Goal: Task Accomplishment & Management: Manage account settings

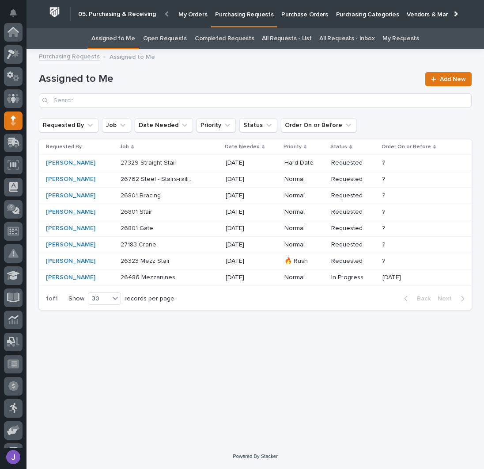
scroll to position [88, 0]
click at [293, 37] on link "All Requests - List" at bounding box center [287, 38] width 50 height 21
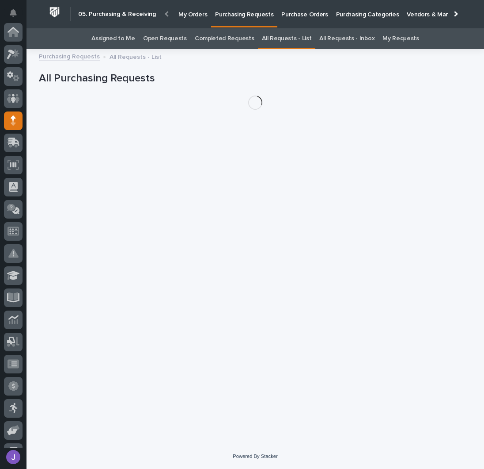
scroll to position [88, 0]
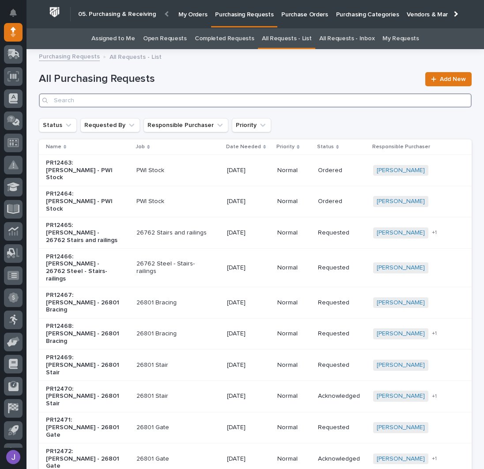
click at [158, 100] on input "Search" at bounding box center [255, 100] width 433 height 14
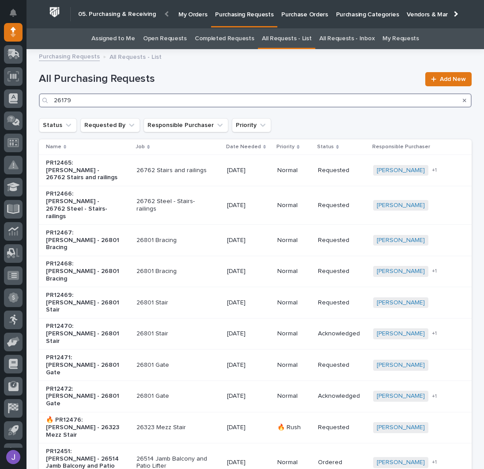
type input "26179"
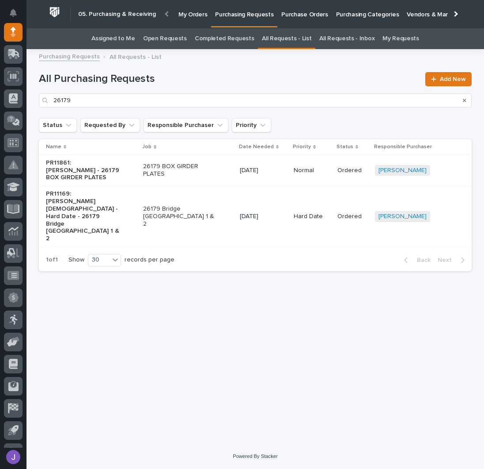
click at [124, 206] on div "PR11169: [PERSON_NAME][DEMOGRAPHIC_DATA] - Hard Date - 26179 Bridge [GEOGRAPHIC…" at bounding box center [91, 216] width 90 height 59
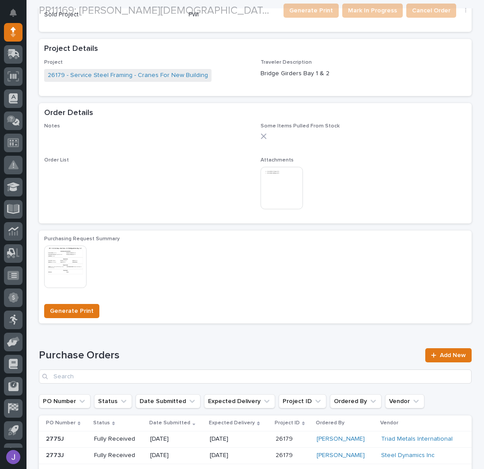
scroll to position [425, 0]
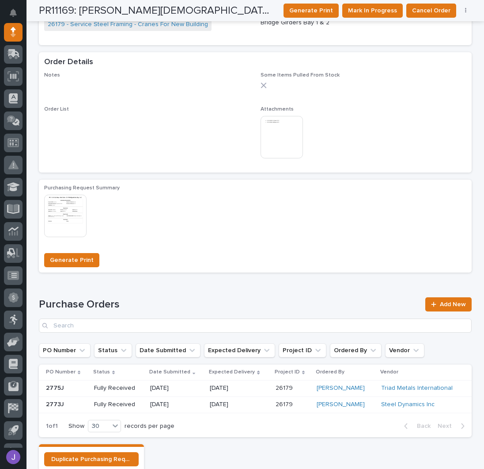
click at [284, 116] on img at bounding box center [282, 137] width 42 height 42
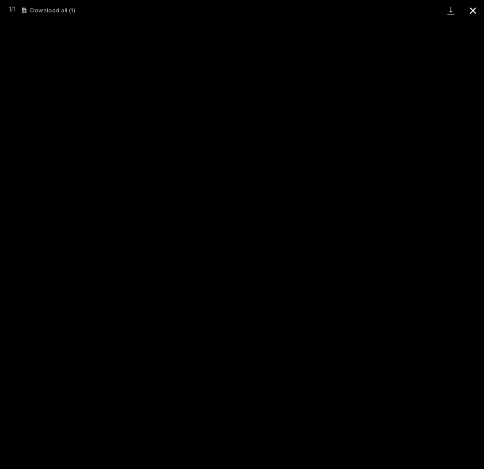
click at [472, 11] on button "Close gallery" at bounding box center [473, 10] width 22 height 21
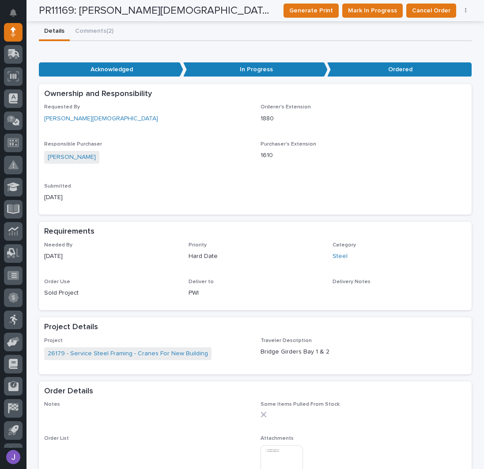
scroll to position [0, 0]
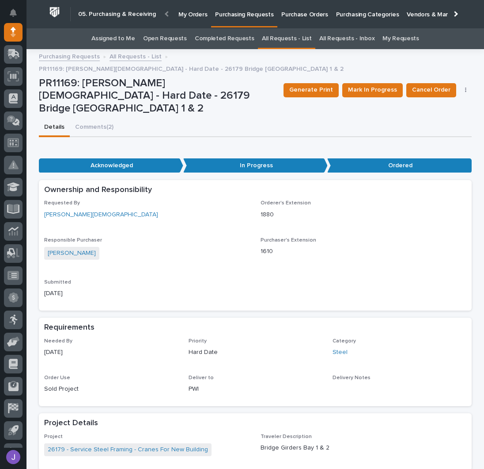
click at [134, 40] on link "Assigned to Me" at bounding box center [114, 38] width 44 height 21
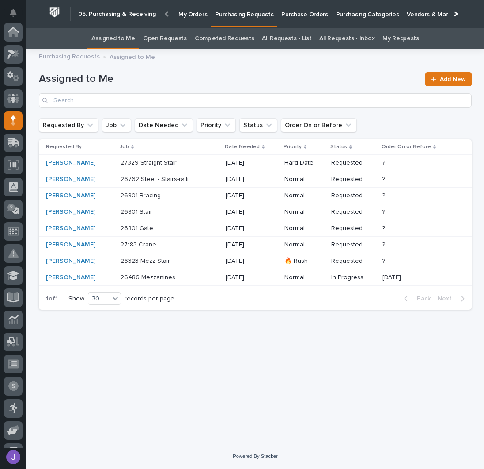
scroll to position [88, 0]
click at [106, 261] on div "[PERSON_NAME]" at bounding box center [80, 261] width 68 height 8
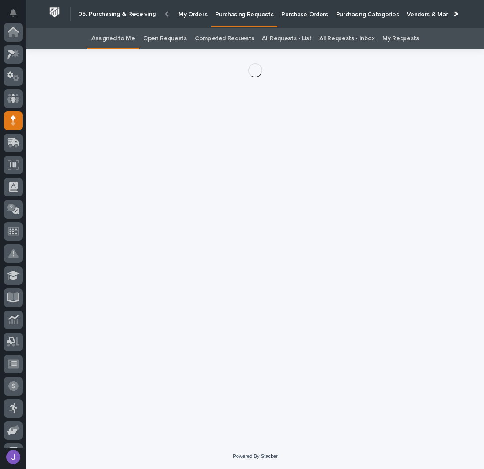
scroll to position [88, 0]
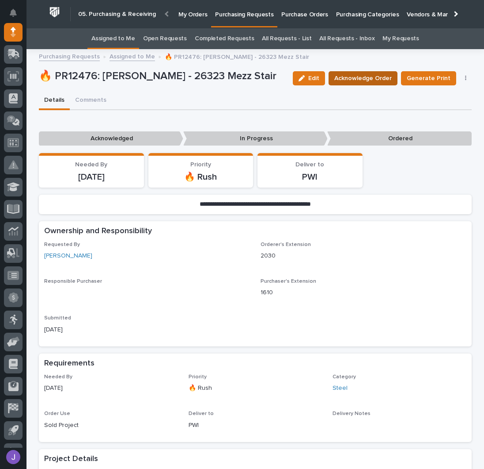
click at [358, 83] on span "Acknowledge Order" at bounding box center [363, 78] width 57 height 11
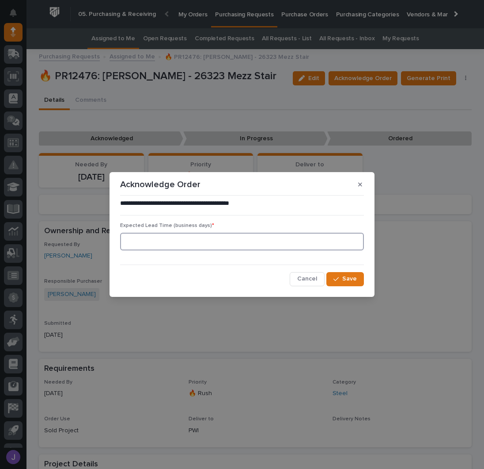
click at [184, 242] on input at bounding box center [242, 242] width 244 height 18
type input "0"
click at [351, 275] on span "Save" at bounding box center [350, 279] width 15 height 8
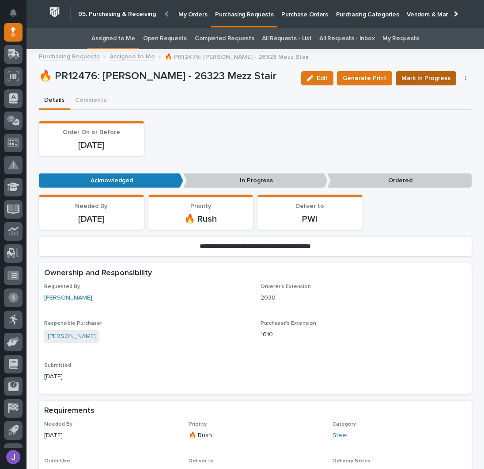
click at [417, 80] on span "Mark In Progress" at bounding box center [426, 78] width 49 height 11
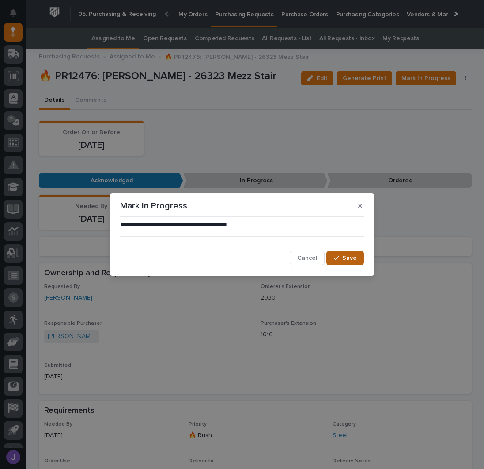
click at [355, 257] on span "Save" at bounding box center [350, 258] width 15 height 8
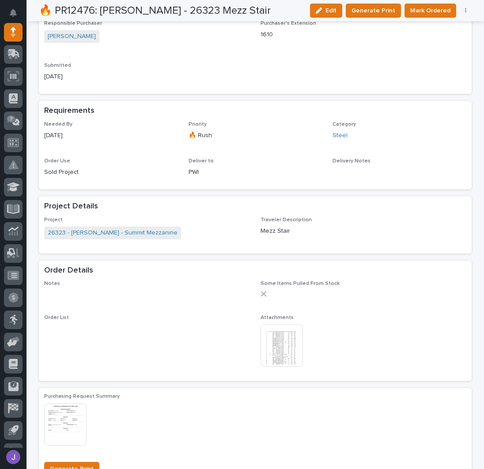
scroll to position [412, 0]
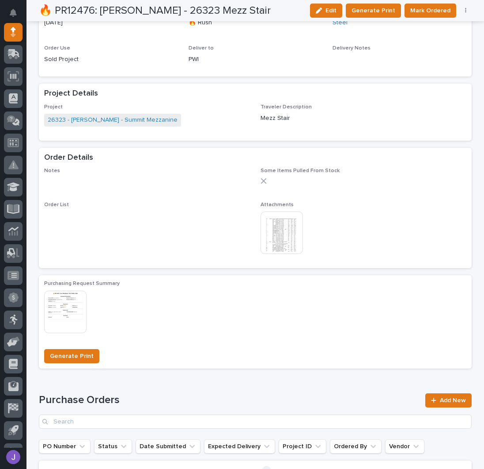
click at [276, 230] on img at bounding box center [282, 232] width 42 height 42
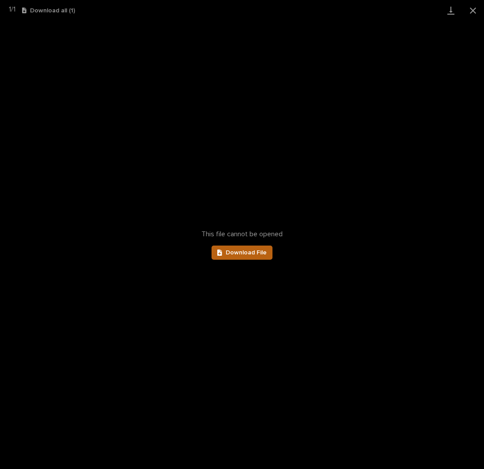
click at [257, 253] on span "Download File" at bounding box center [246, 252] width 41 height 6
click at [479, 11] on button "Close gallery" at bounding box center [473, 10] width 22 height 21
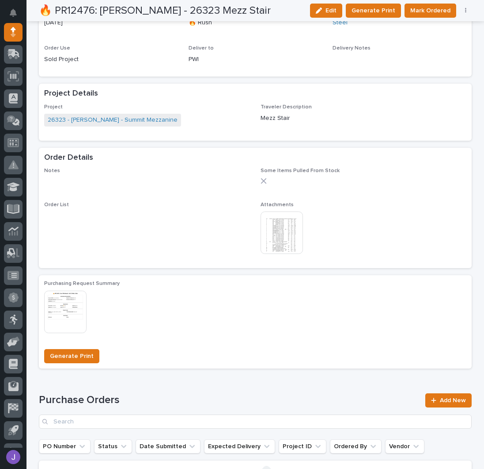
click at [283, 229] on img at bounding box center [282, 232] width 42 height 42
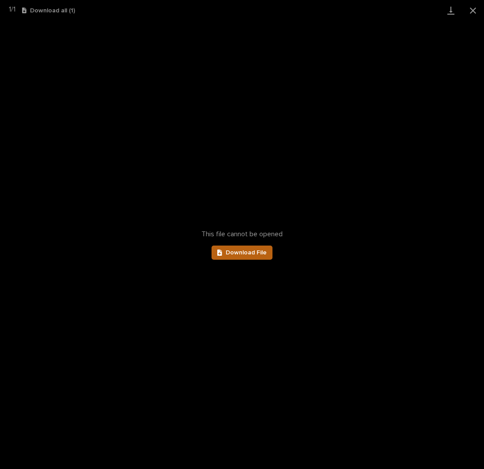
click at [234, 248] on link "Download File" at bounding box center [242, 252] width 61 height 14
click at [476, 11] on button "Close gallery" at bounding box center [473, 10] width 22 height 21
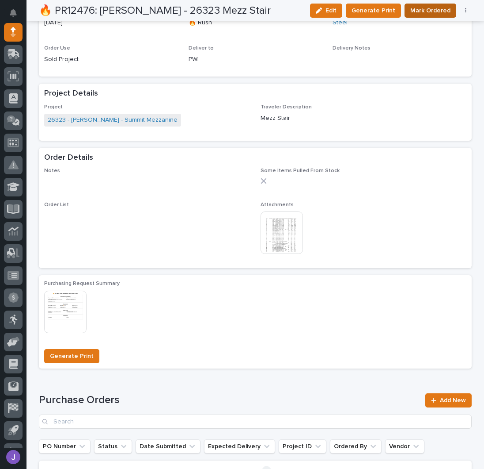
click at [419, 11] on span "Mark Ordered" at bounding box center [431, 10] width 40 height 11
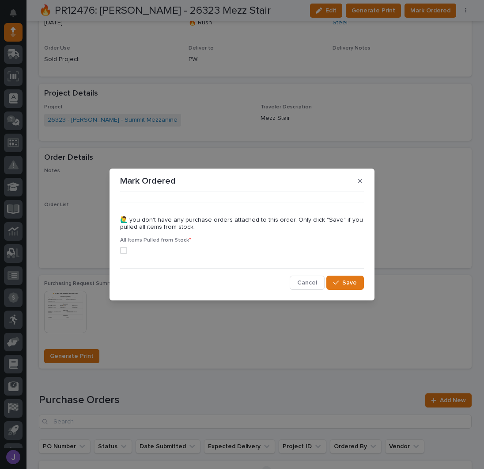
click at [126, 251] on span at bounding box center [123, 250] width 7 height 7
click at [338, 283] on icon "button" at bounding box center [336, 282] width 5 height 6
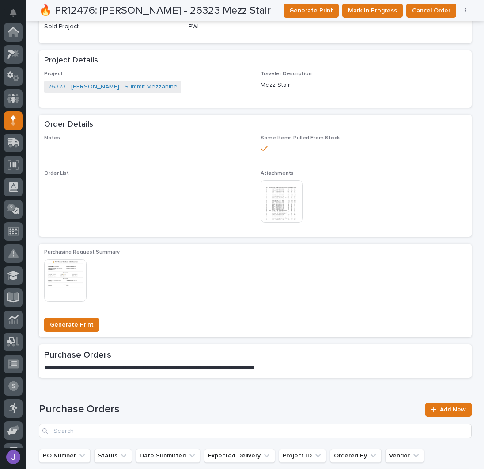
scroll to position [0, 0]
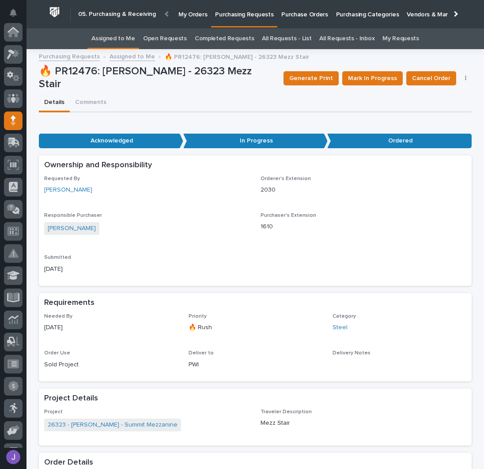
drag, startPoint x: 206, startPoint y: 106, endPoint x: 170, endPoint y: 65, distance: 53.6
click at [206, 106] on div "Details Comments" at bounding box center [255, 103] width 433 height 19
click at [131, 41] on link "Assigned to Me" at bounding box center [114, 38] width 44 height 21
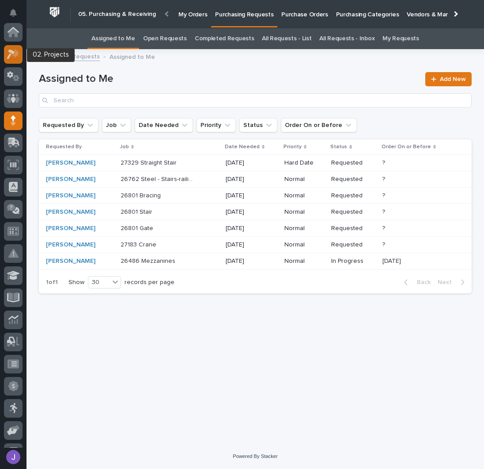
click at [16, 59] on div at bounding box center [13, 54] width 19 height 19
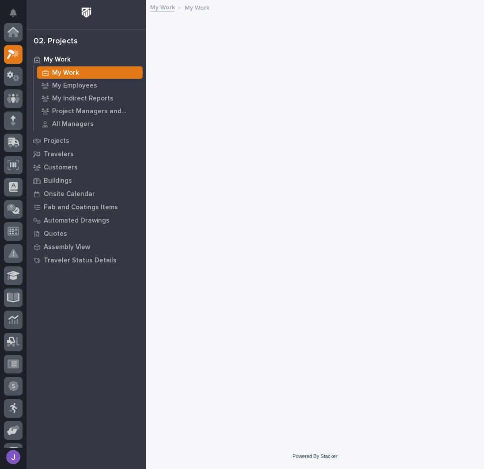
scroll to position [22, 0]
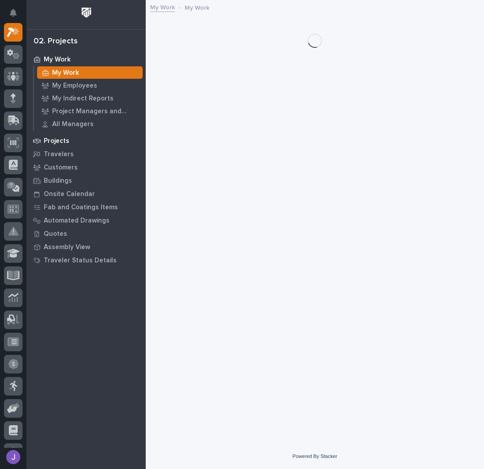
click at [61, 137] on p "Projects" at bounding box center [57, 141] width 26 height 8
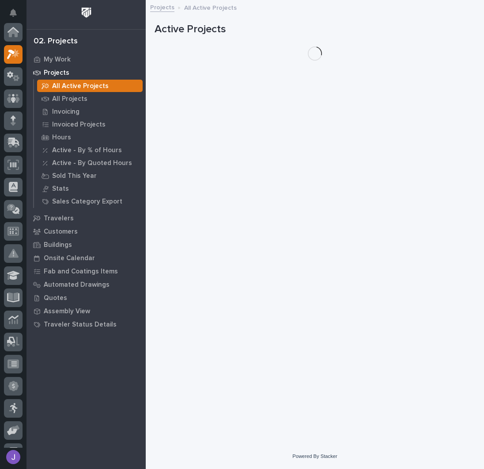
scroll to position [22, 0]
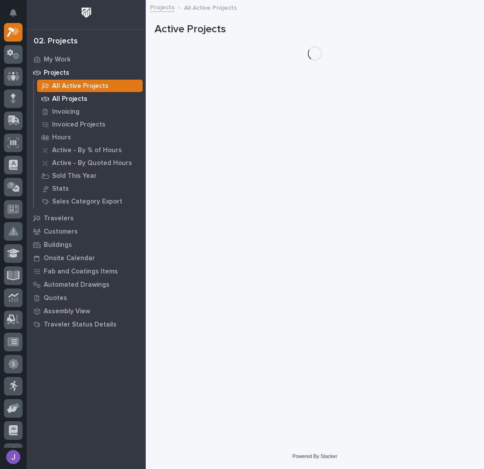
click at [67, 101] on p "All Projects" at bounding box center [69, 99] width 35 height 8
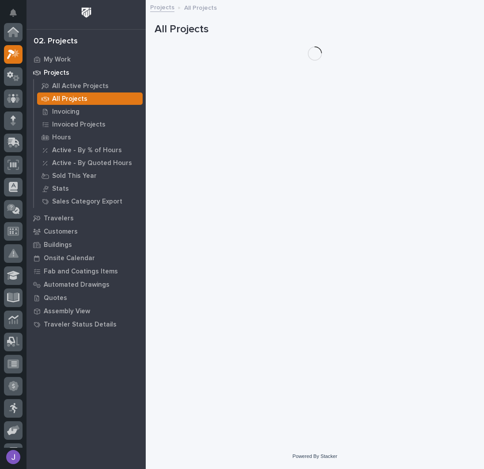
scroll to position [22, 0]
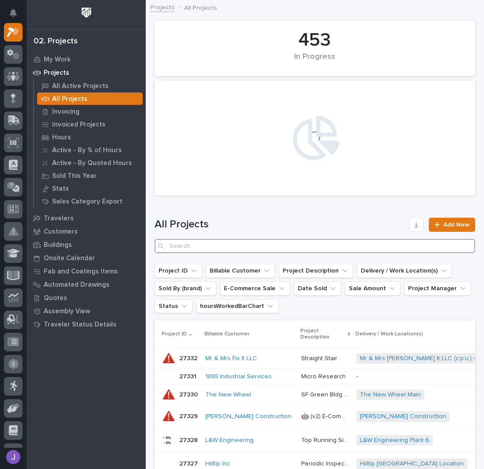
click at [211, 240] on input "Search" at bounding box center [315, 246] width 321 height 14
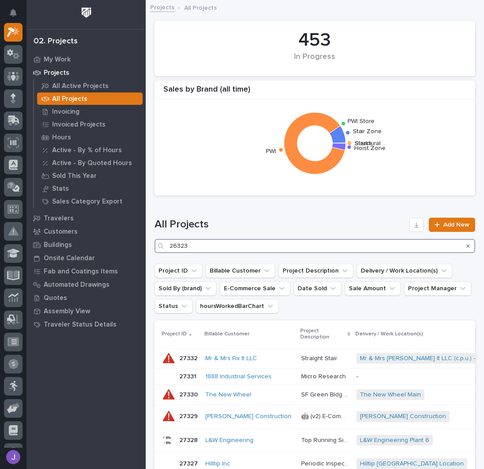
type input "26323"
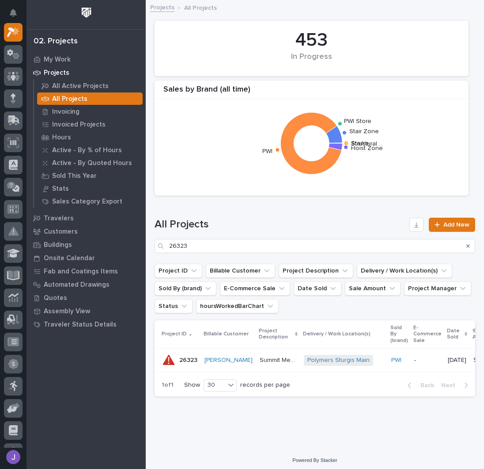
click at [260, 359] on p "Summit Mezzanine" at bounding box center [279, 359] width 39 height 9
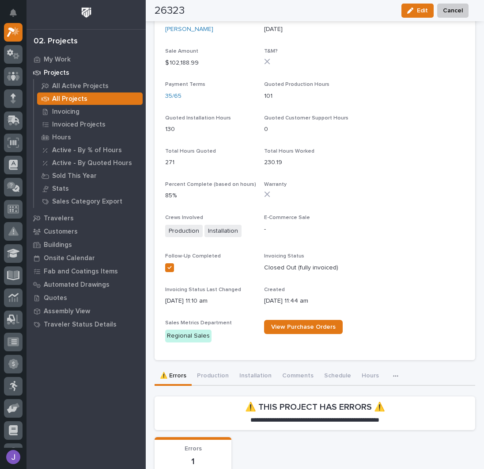
scroll to position [409, 0]
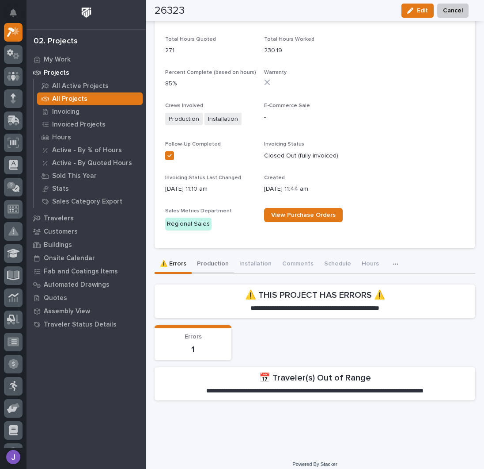
click at [217, 255] on button "Production" at bounding box center [213, 264] width 42 height 19
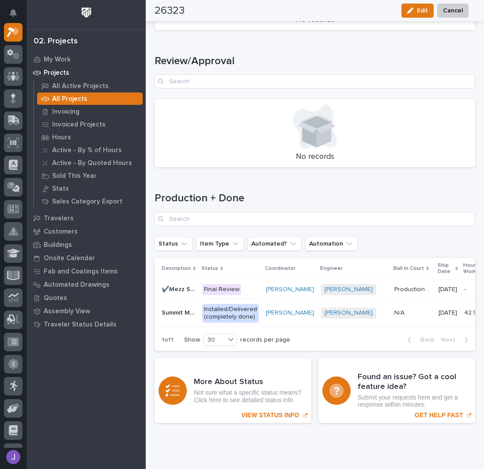
scroll to position [1362, 0]
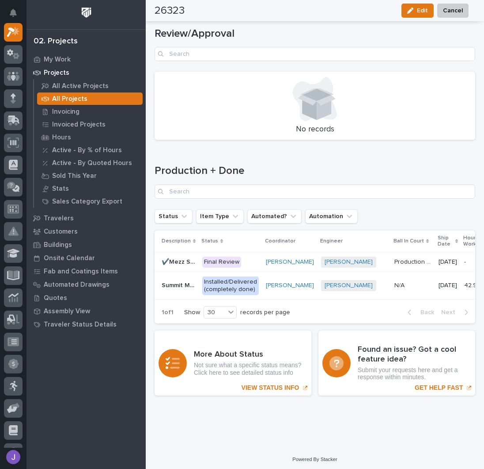
click at [191, 256] on p "✔️Mezz Stair" at bounding box center [179, 260] width 35 height 9
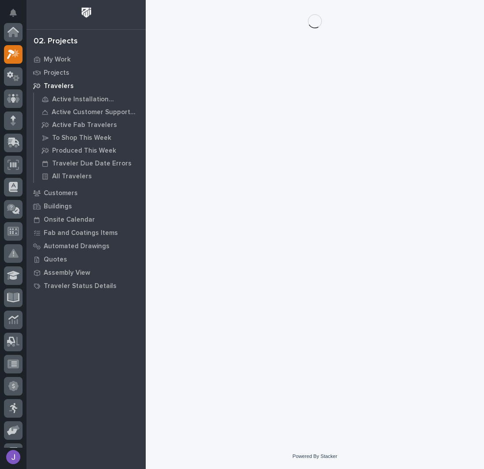
scroll to position [22, 0]
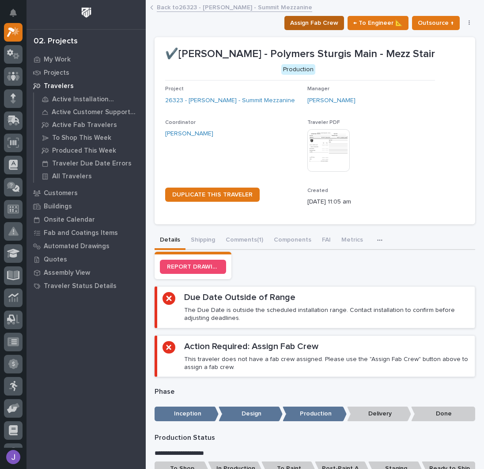
click at [308, 25] on span "Assign Fab Crew" at bounding box center [314, 23] width 48 height 11
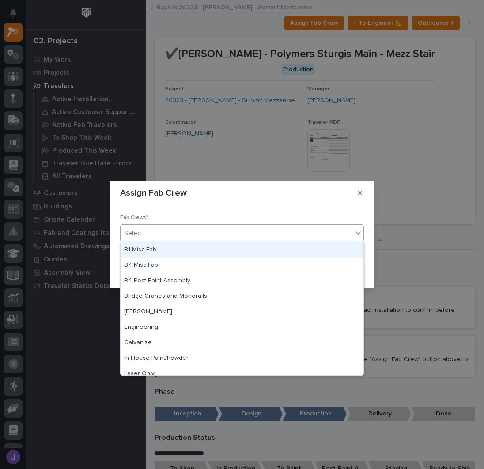
click at [167, 230] on div "Select..." at bounding box center [237, 233] width 232 height 15
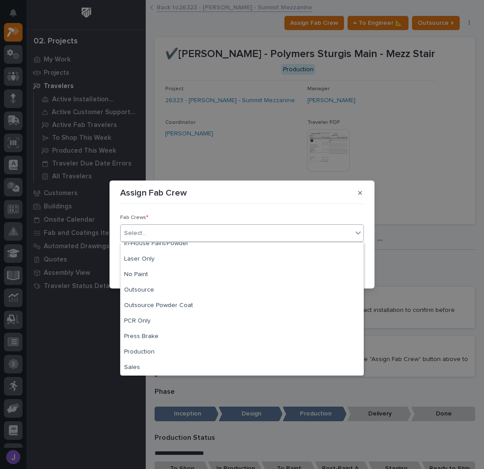
scroll to position [208, 0]
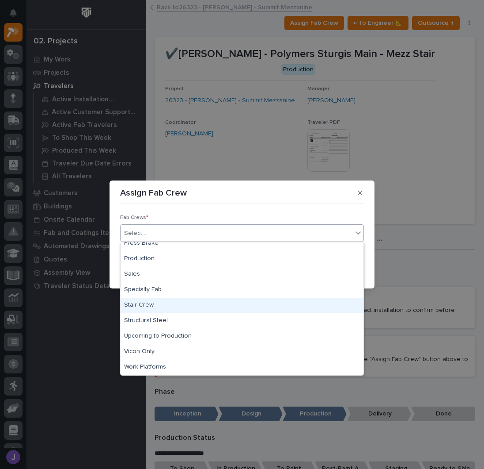
click at [163, 300] on div "Stair Crew" at bounding box center [242, 304] width 243 height 15
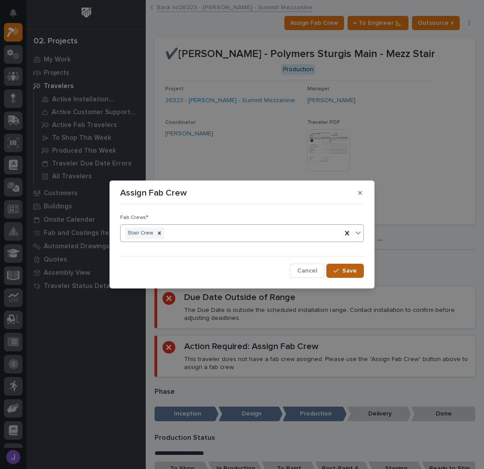
click at [347, 270] on span "Save" at bounding box center [350, 271] width 15 height 8
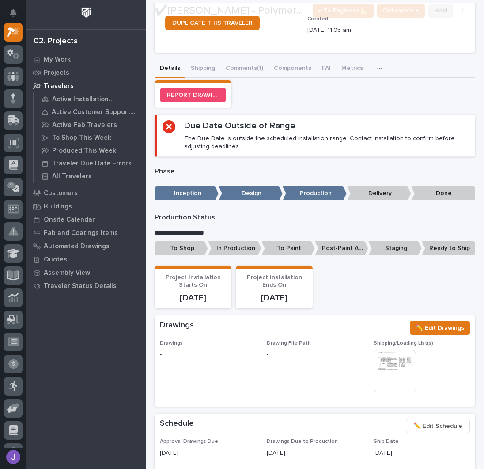
scroll to position [177, 0]
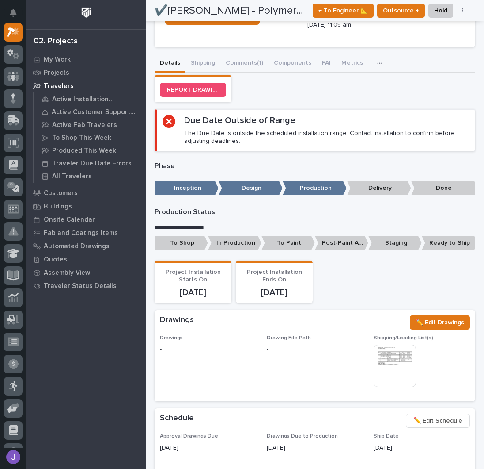
click at [183, 240] on p "To Shop" at bounding box center [181, 243] width 53 height 15
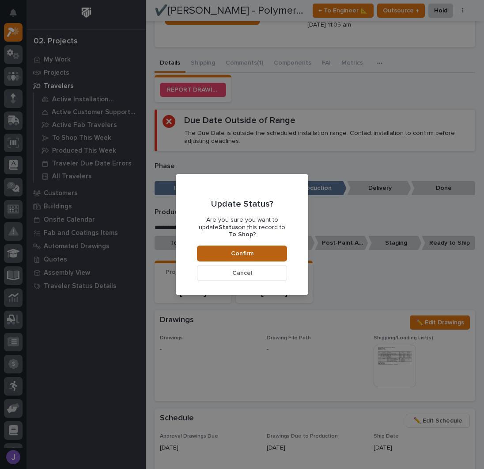
click at [231, 248] on button "Confirm" at bounding box center [242, 253] width 90 height 16
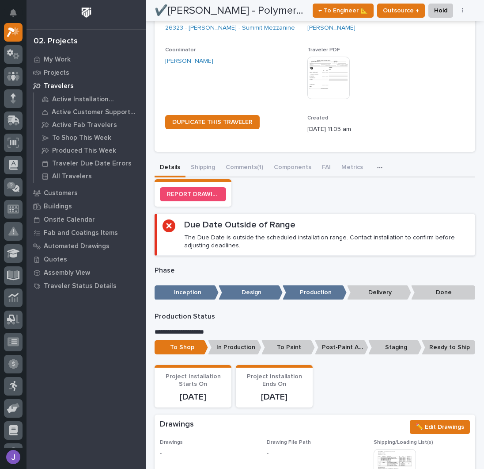
scroll to position [0, 0]
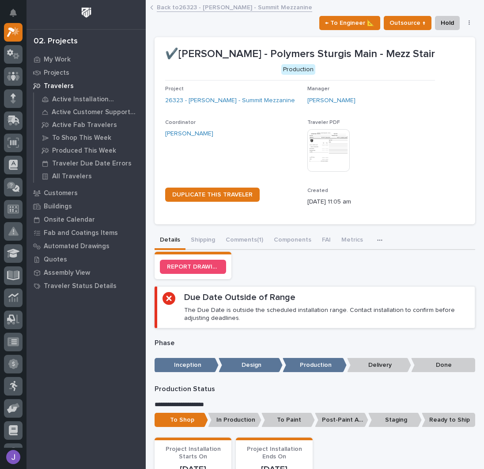
click at [195, 6] on link "Back to 26323 - [PERSON_NAME] - Summit Mezzanine" at bounding box center [235, 7] width 156 height 10
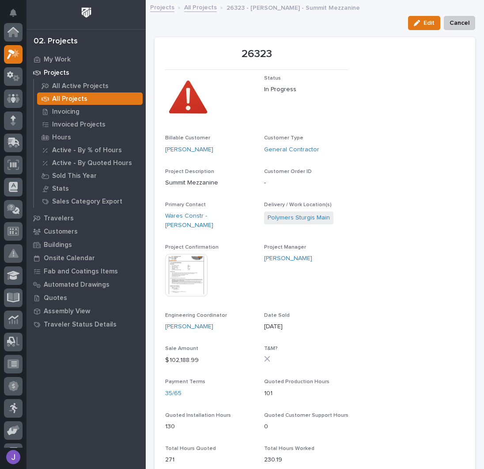
scroll to position [22, 0]
click at [198, 5] on link "All Projects" at bounding box center [200, 7] width 33 height 10
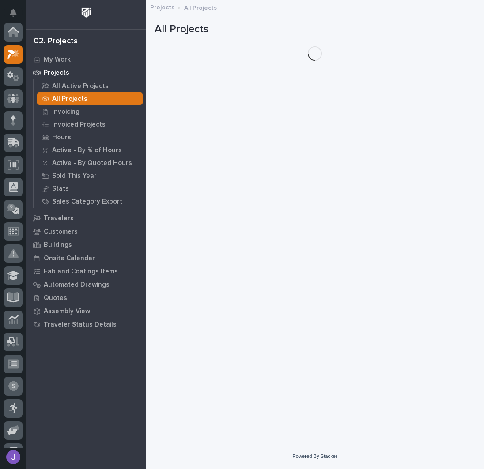
scroll to position [22, 0]
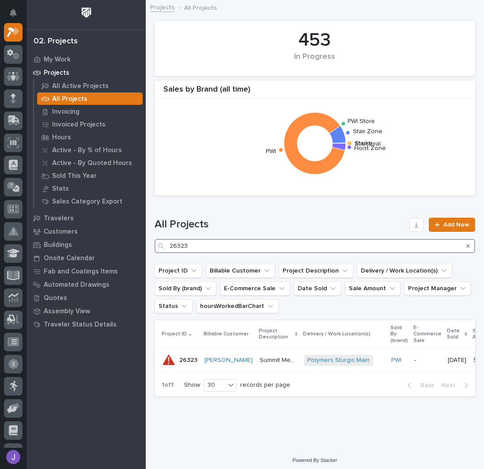
click at [198, 246] on input "26323" at bounding box center [315, 246] width 321 height 14
type input "2"
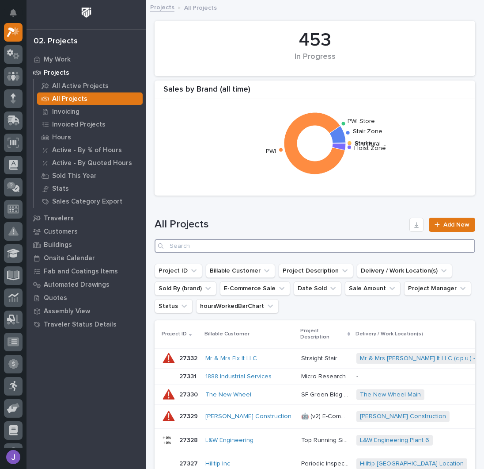
click at [199, 247] on input "Search" at bounding box center [315, 246] width 321 height 14
type input "27262"
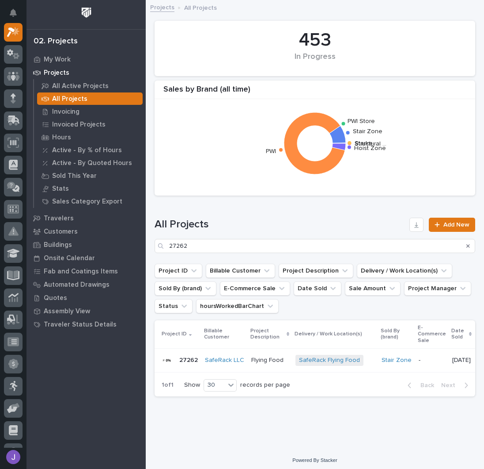
click at [257, 357] on p "Flying Food" at bounding box center [269, 359] width 34 height 9
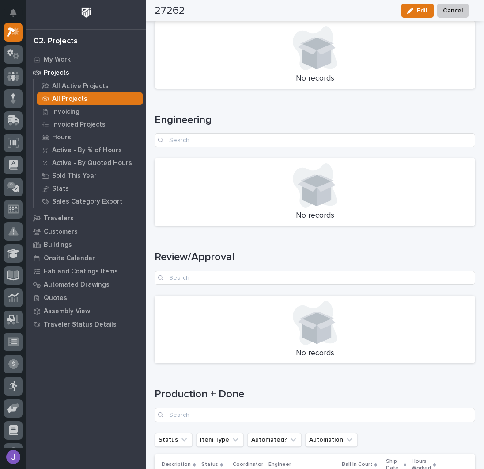
scroll to position [1104, 0]
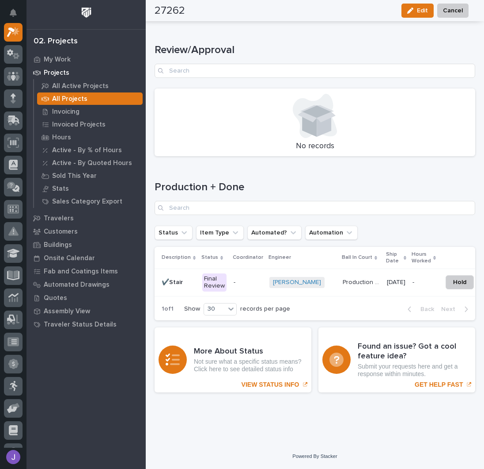
click at [216, 278] on div "Final Review" at bounding box center [214, 282] width 24 height 19
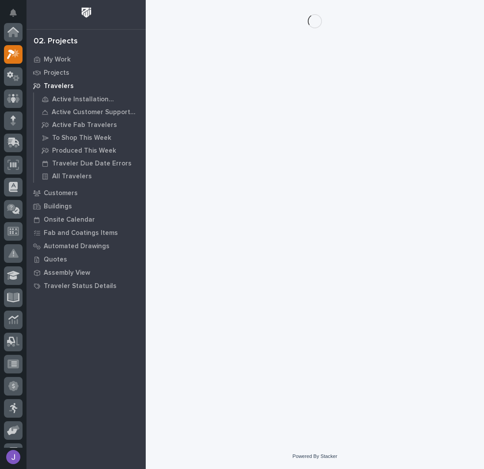
scroll to position [22, 0]
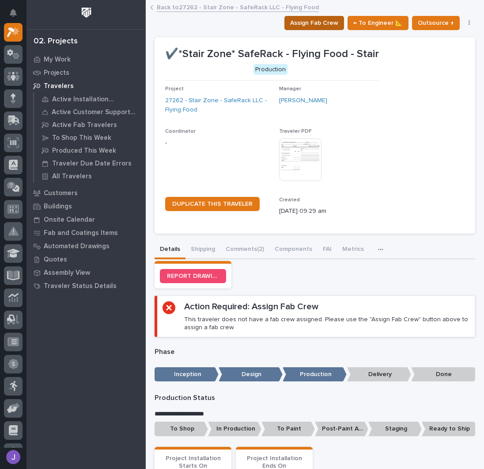
click at [315, 20] on span "Assign Fab Crew" at bounding box center [314, 23] width 48 height 11
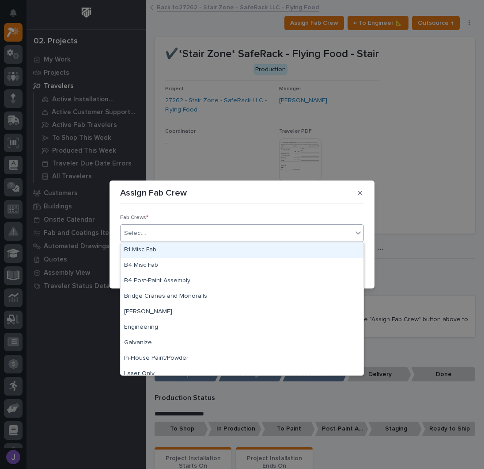
click at [218, 233] on div "Select..." at bounding box center [237, 233] width 232 height 15
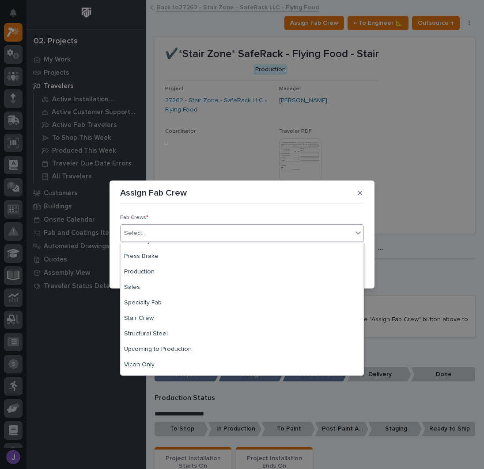
scroll to position [208, 0]
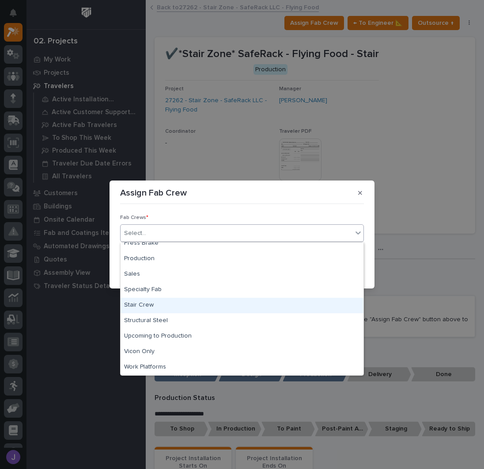
click at [151, 306] on div "Stair Crew" at bounding box center [242, 304] width 243 height 15
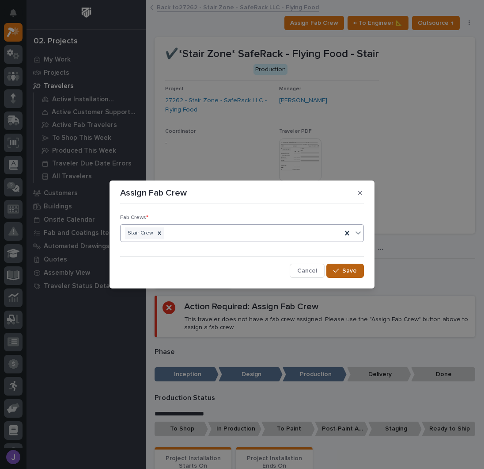
click at [340, 270] on div "button" at bounding box center [338, 270] width 9 height 6
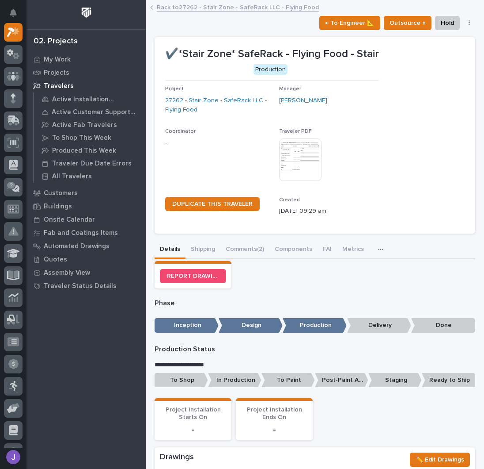
click at [183, 378] on p "To Shop" at bounding box center [181, 380] width 53 height 15
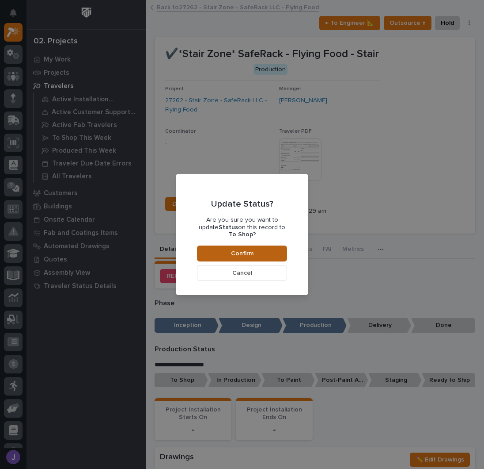
click at [264, 252] on button "Confirm" at bounding box center [242, 253] width 90 height 16
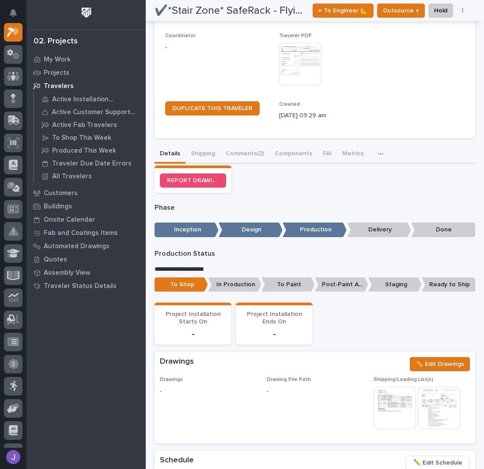
scroll to position [0, 0]
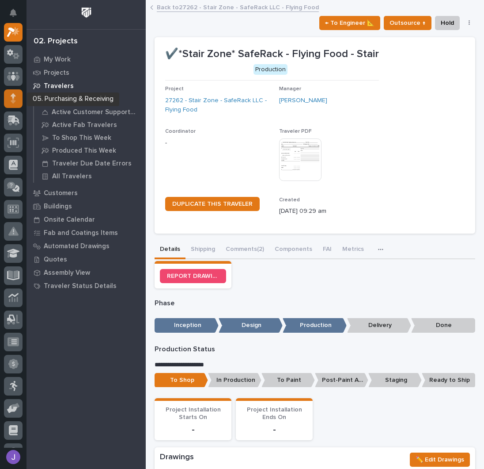
click at [15, 98] on icon at bounding box center [13, 98] width 5 height 10
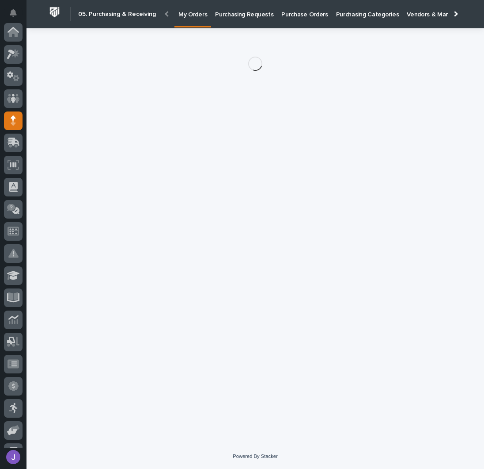
scroll to position [88, 0]
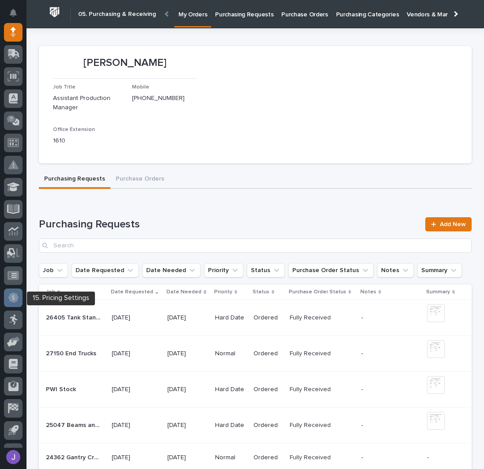
click at [18, 295] on div at bounding box center [13, 297] width 19 height 19
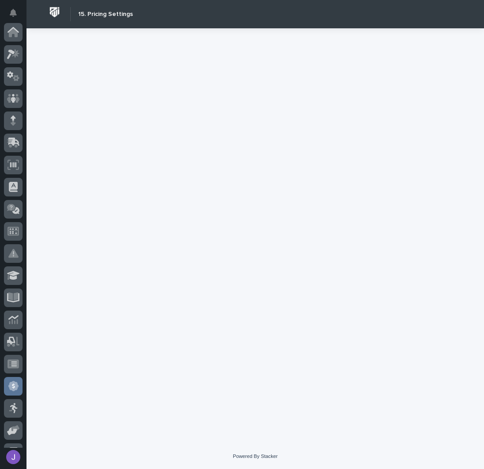
scroll to position [128, 0]
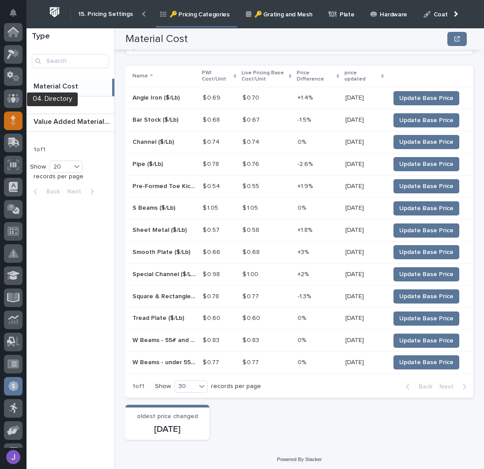
click at [15, 122] on icon at bounding box center [13, 120] width 5 height 10
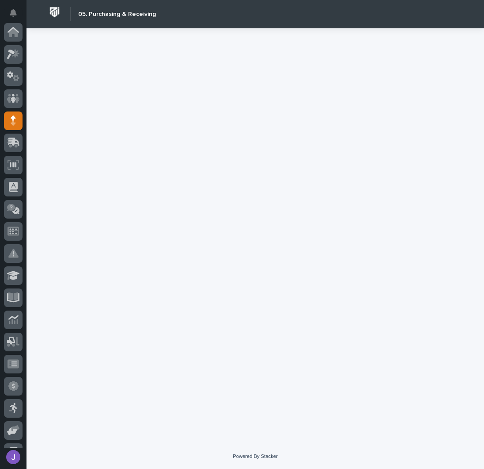
scroll to position [88, 0]
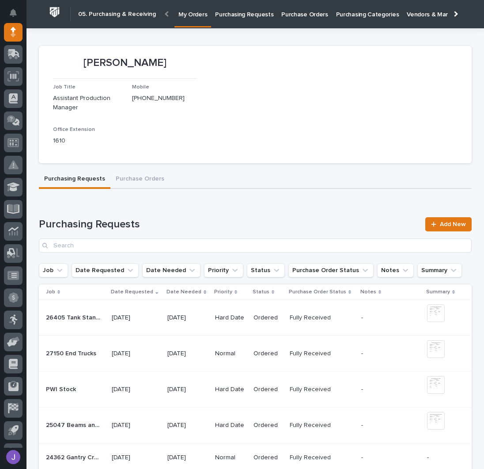
click at [282, 19] on link "Purchase Orders" at bounding box center [305, 13] width 54 height 27
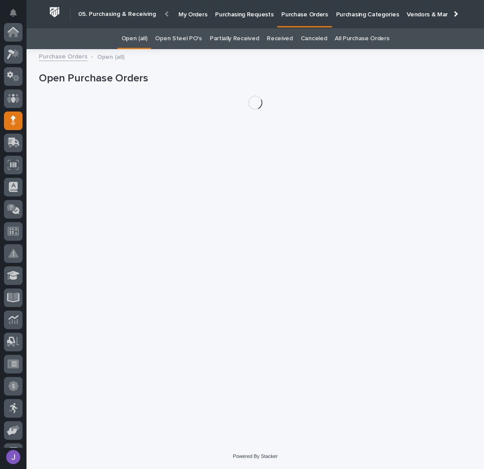
scroll to position [88, 0]
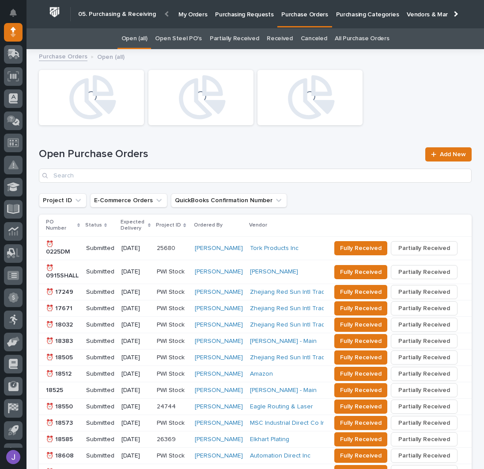
click at [198, 40] on link "Open Steel PO's" at bounding box center [178, 38] width 46 height 21
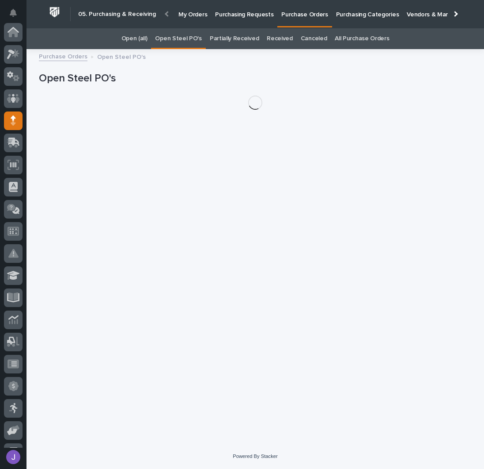
scroll to position [88, 0]
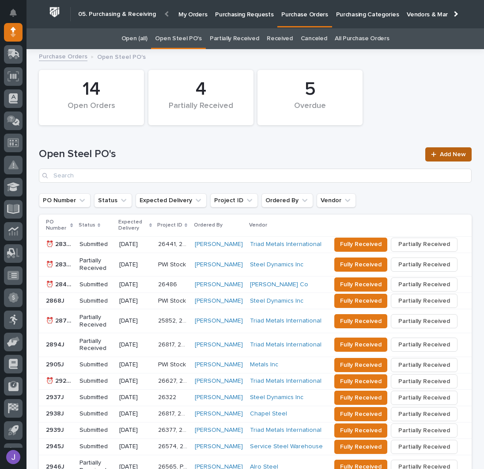
click at [443, 154] on span "Add New" at bounding box center [453, 154] width 26 height 6
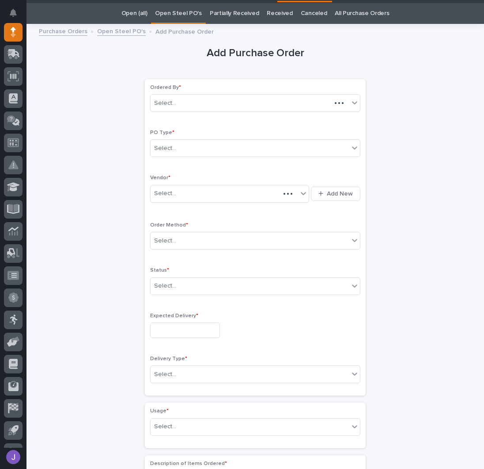
scroll to position [28, 0]
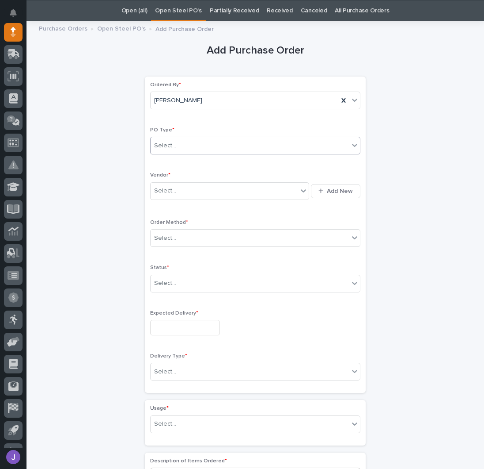
click at [177, 144] on div "Select..." at bounding box center [250, 145] width 198 height 15
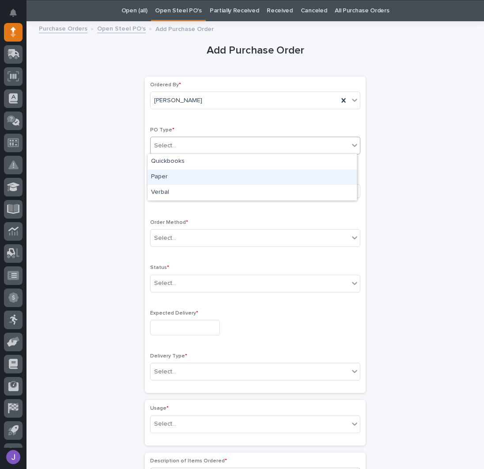
click at [175, 174] on div "Paper" at bounding box center [253, 176] width 210 height 15
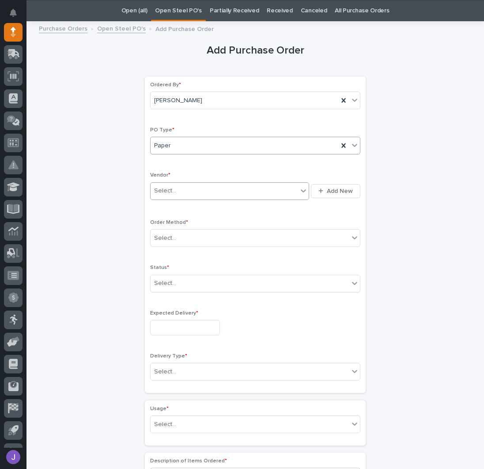
click at [177, 191] on input "text" at bounding box center [177, 191] width 1 height 8
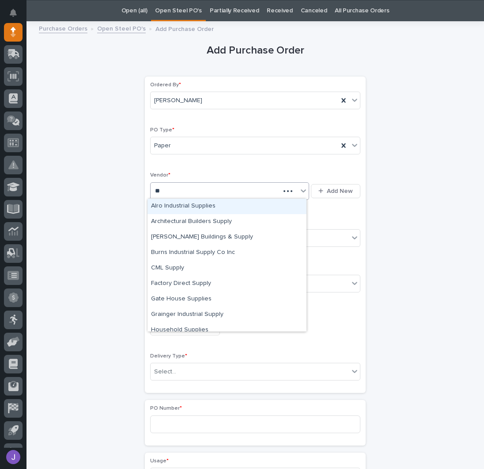
type input "***"
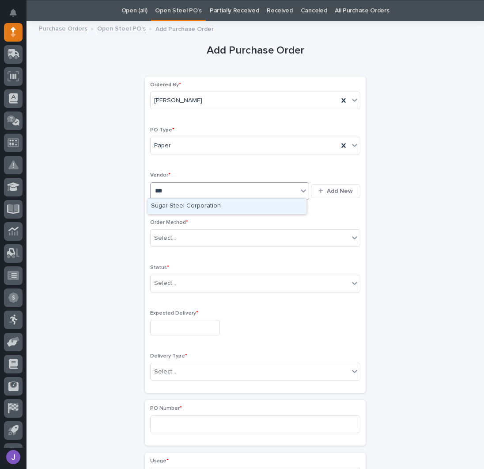
click at [173, 206] on div "Sugar Steel Corporation" at bounding box center [227, 205] width 159 height 15
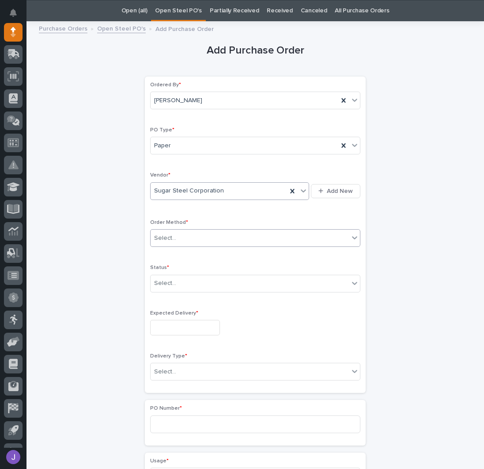
click at [175, 235] on div "Select..." at bounding box center [250, 238] width 198 height 15
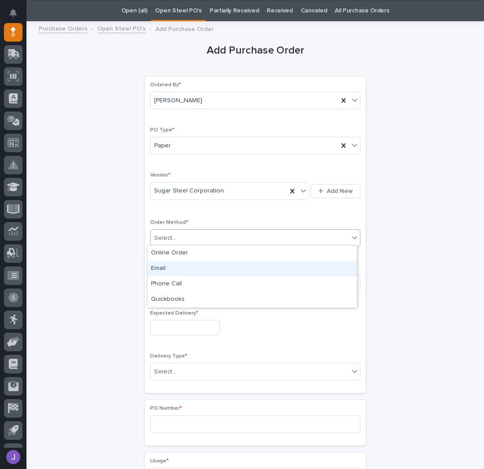
click at [172, 265] on div "Email" at bounding box center [253, 268] width 210 height 15
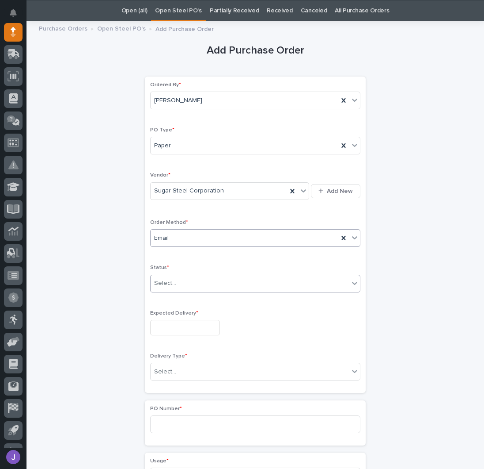
click at [167, 283] on div "Select..." at bounding box center [165, 282] width 22 height 9
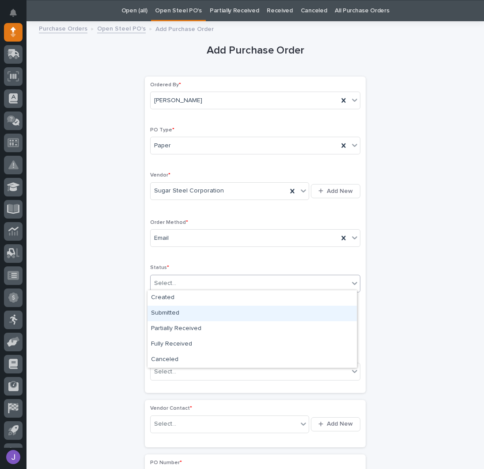
drag, startPoint x: 181, startPoint y: 302, endPoint x: 179, endPoint y: 317, distance: 14.8
click at [179, 317] on div "Submitted" at bounding box center [253, 312] width 210 height 15
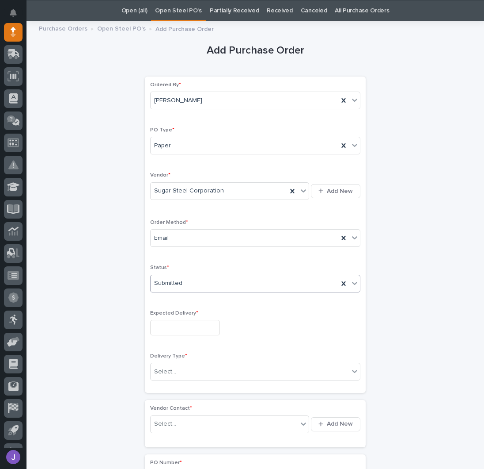
click at [174, 323] on input "text" at bounding box center [185, 327] width 70 height 15
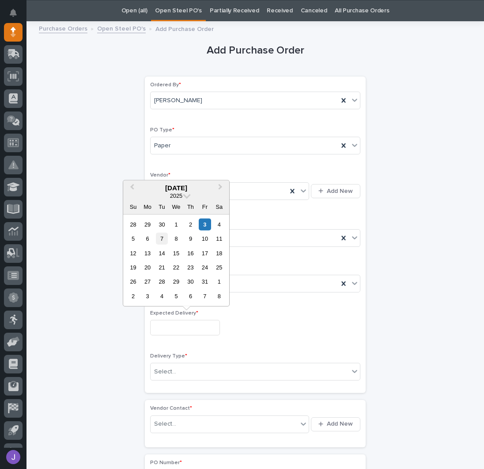
click at [166, 241] on div "7" at bounding box center [162, 239] width 12 height 12
type input "**********"
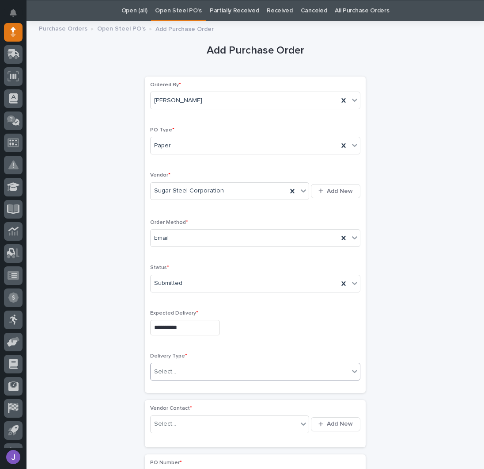
click at [191, 370] on div "Select..." at bounding box center [250, 371] width 198 height 15
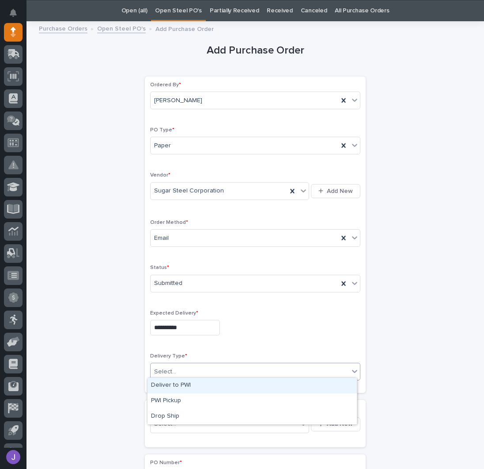
click at [167, 387] on div "Deliver to PWI" at bounding box center [253, 385] width 210 height 15
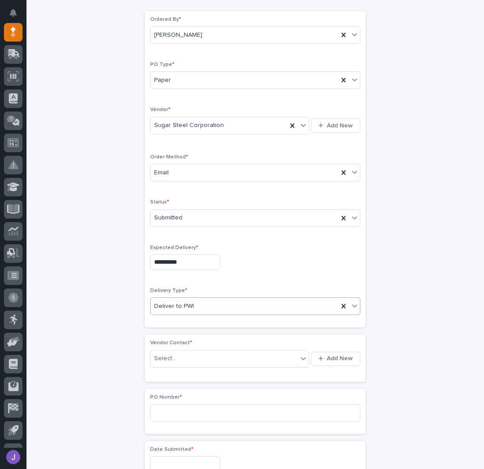
scroll to position [146, 0]
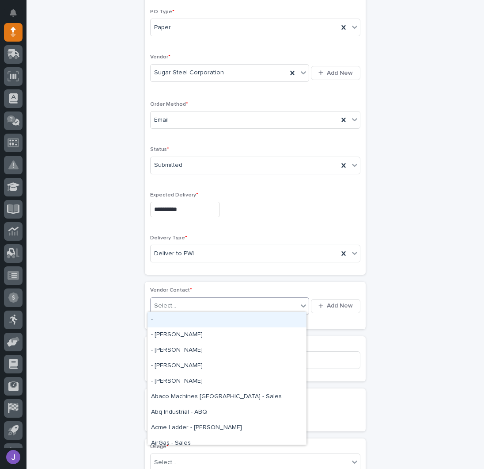
click at [169, 308] on div "Select..." at bounding box center [224, 305] width 147 height 15
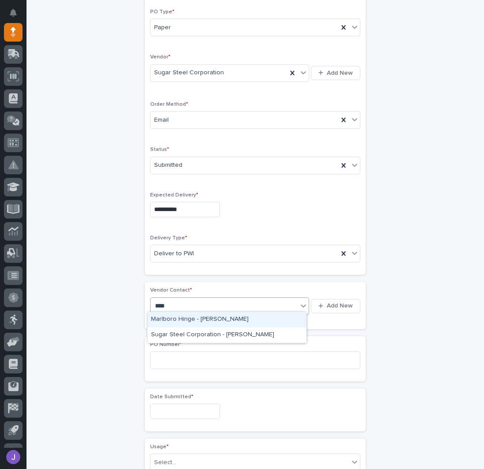
type input "*****"
click at [179, 320] on div "Sugar Steel Corporation - [PERSON_NAME]" at bounding box center [227, 319] width 159 height 15
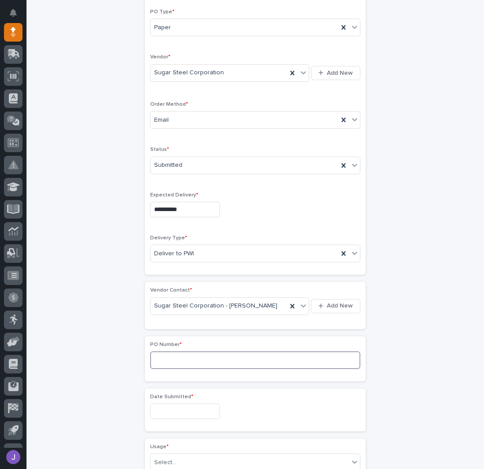
click at [175, 362] on input at bounding box center [255, 360] width 210 height 18
type input "2948J"
click at [164, 408] on input "text" at bounding box center [185, 410] width 70 height 15
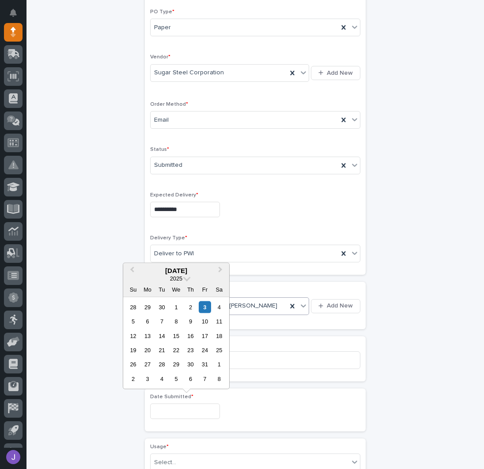
click at [205, 306] on div "3" at bounding box center [205, 307] width 12 height 12
type input "**********"
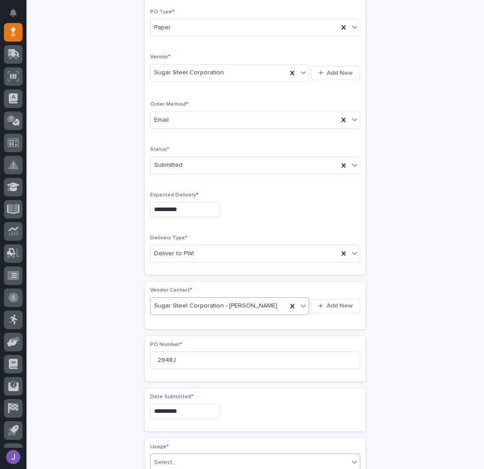
click at [176, 461] on div "Select..." at bounding box center [250, 462] width 198 height 15
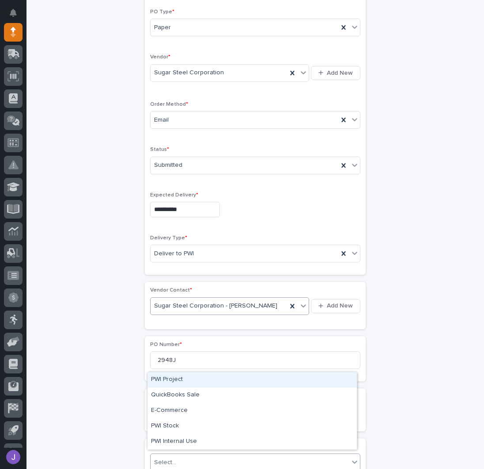
click at [177, 377] on div "PWI Project" at bounding box center [253, 379] width 210 height 15
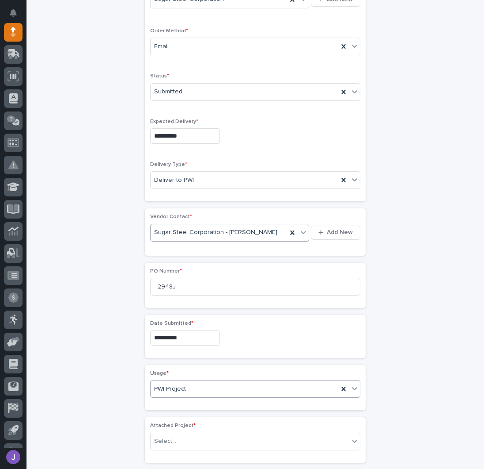
scroll to position [231, 0]
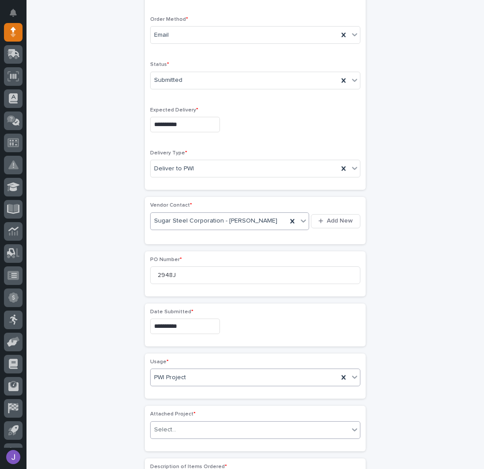
click at [175, 423] on div "Select..." at bounding box center [250, 429] width 198 height 15
type input "*****"
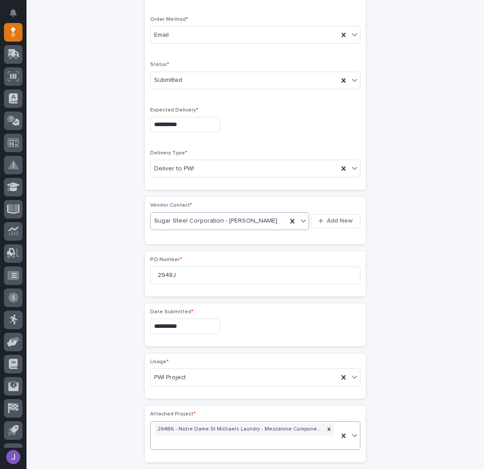
click at [101, 371] on div "**********" at bounding box center [255, 322] width 433 height 996
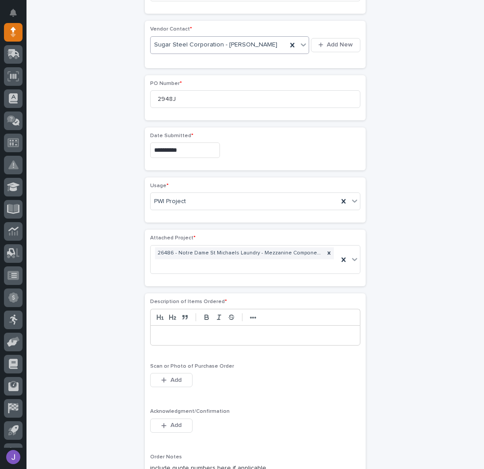
scroll to position [408, 0]
click at [170, 330] on p at bounding box center [255, 334] width 196 height 9
click at [171, 420] on span "Add" at bounding box center [176, 424] width 11 height 8
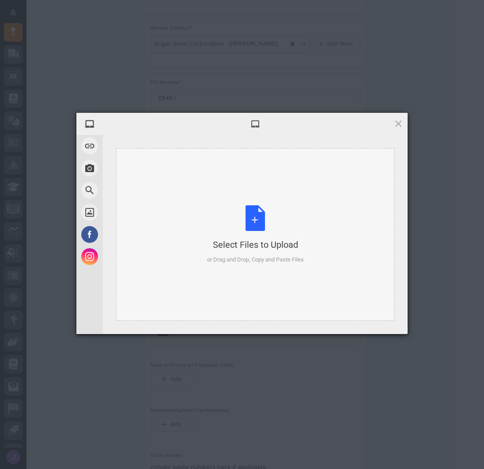
click at [267, 220] on div "Select Files to Upload or Drag and Drop, Copy and Paste Files" at bounding box center [255, 234] width 97 height 59
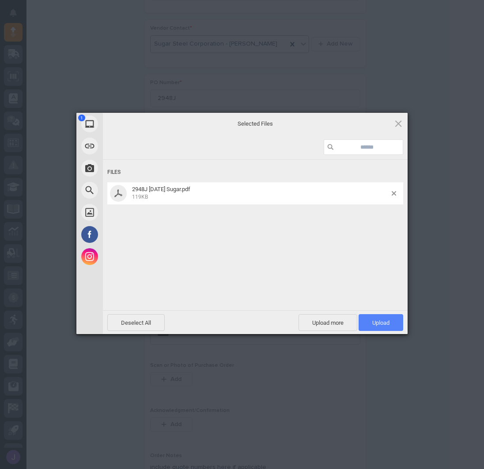
click at [384, 322] on span "Upload 1" at bounding box center [381, 322] width 17 height 7
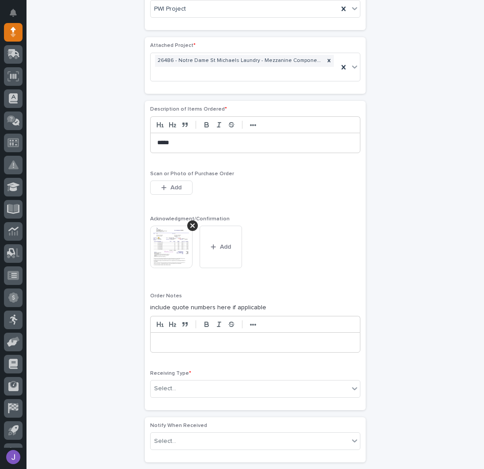
scroll to position [600, 0]
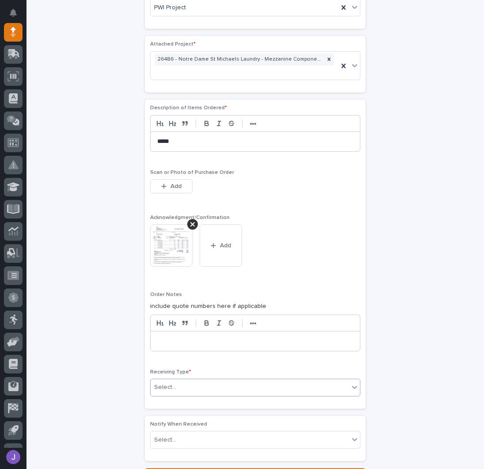
click at [175, 380] on div "Select..." at bounding box center [250, 387] width 198 height 15
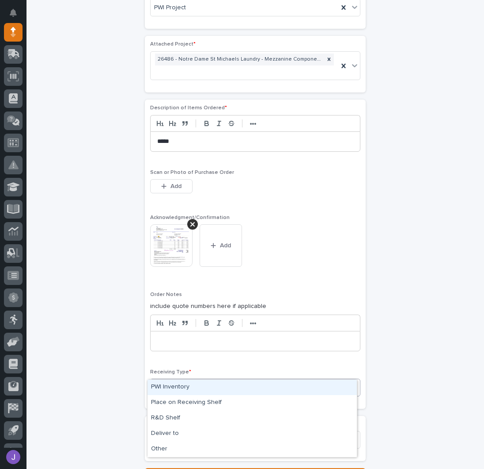
click at [173, 380] on div "PWI Inventory" at bounding box center [253, 386] width 210 height 15
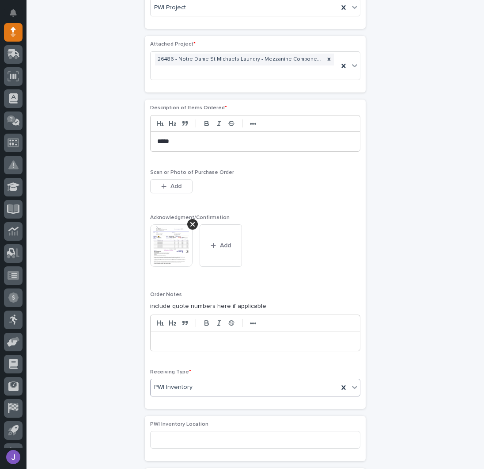
scroll to position [718, 0]
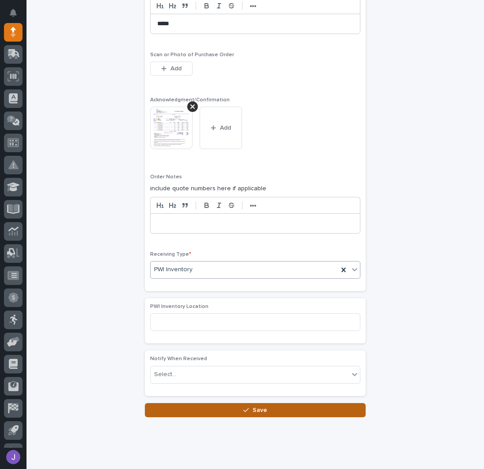
click at [168, 403] on button "Save" at bounding box center [255, 410] width 221 height 14
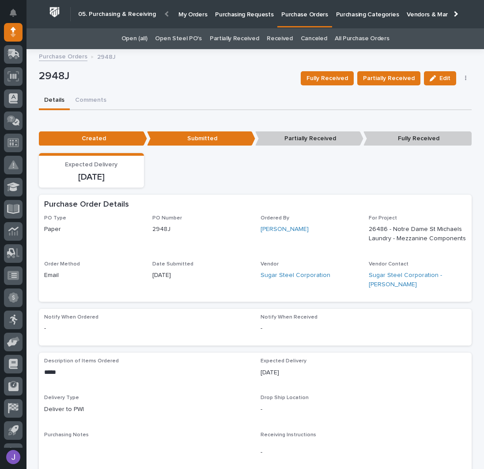
click at [222, 15] on p "Purchasing Requests" at bounding box center [244, 9] width 58 height 19
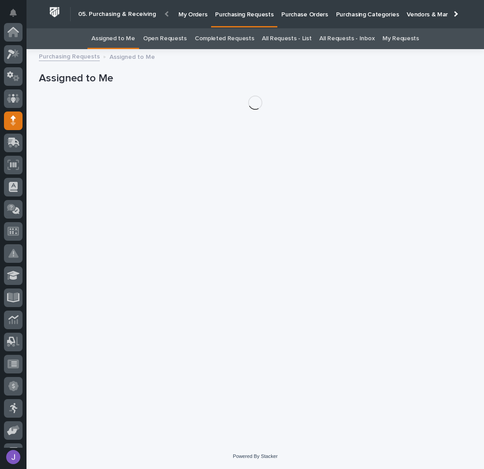
scroll to position [88, 0]
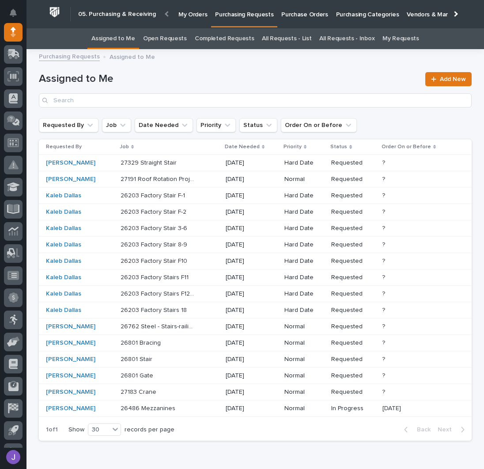
click at [177, 406] on p at bounding box center [158, 408] width 74 height 8
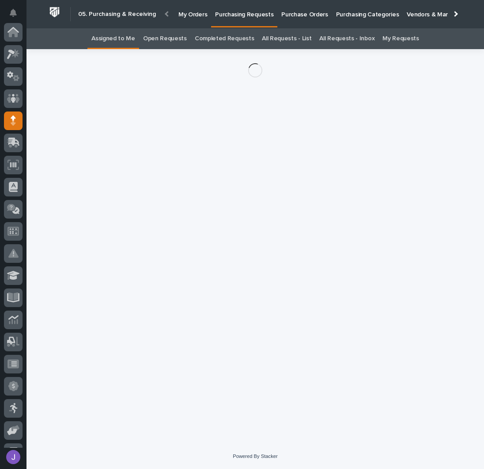
scroll to position [88, 0]
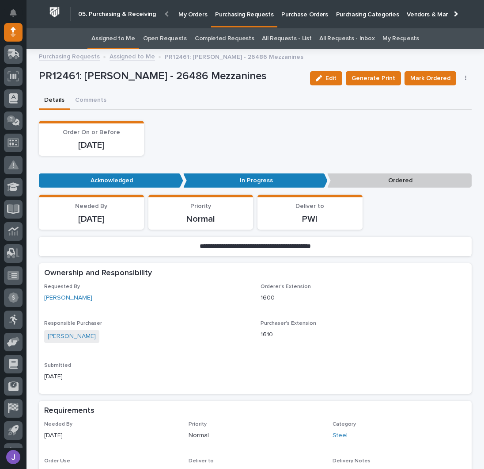
click at [460, 78] on button "button" at bounding box center [466, 78] width 12 height 6
click at [441, 113] on span "Edit Linked PO's" at bounding box center [437, 110] width 45 height 11
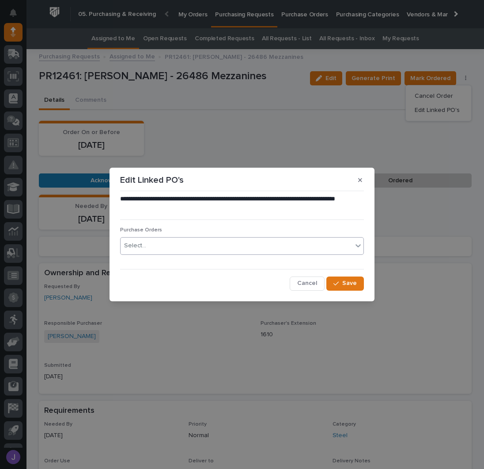
click at [217, 246] on div "Select..." at bounding box center [237, 245] width 232 height 15
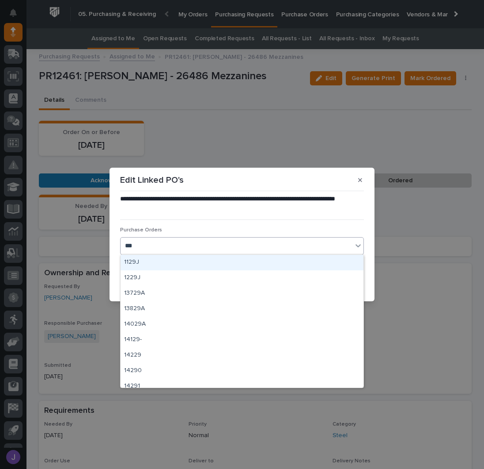
type input "****"
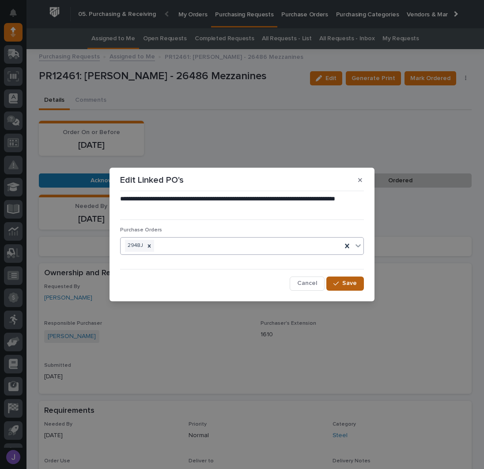
click at [347, 286] on span "Save" at bounding box center [350, 283] width 15 height 8
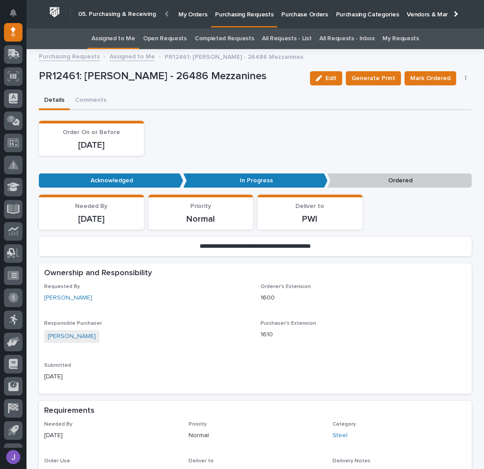
click at [126, 42] on link "Assigned to Me" at bounding box center [114, 38] width 44 height 21
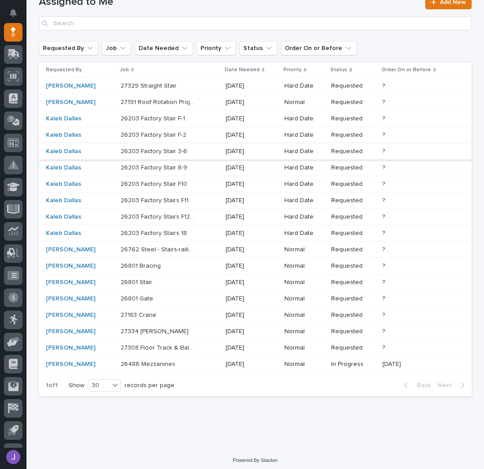
scroll to position [77, 0]
click at [154, 313] on p at bounding box center [158, 315] width 74 height 8
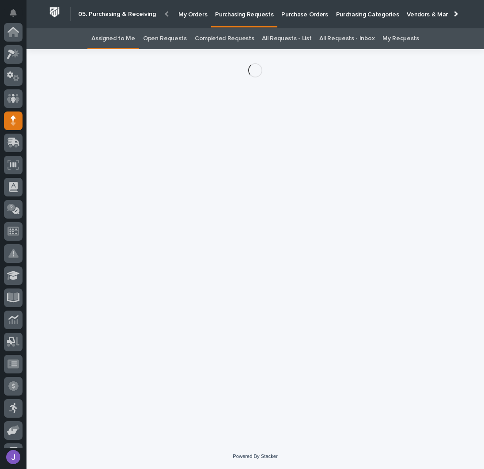
scroll to position [88, 0]
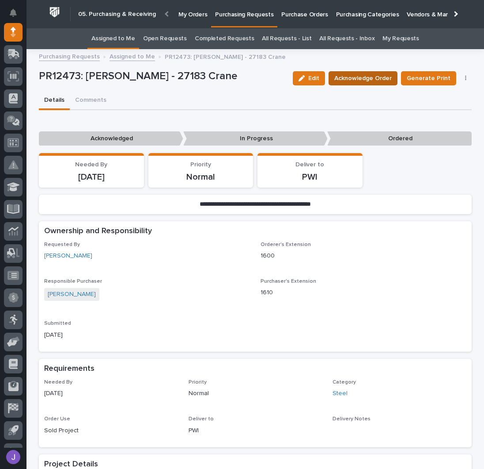
click at [345, 81] on span "Acknowledge Order" at bounding box center [363, 78] width 57 height 11
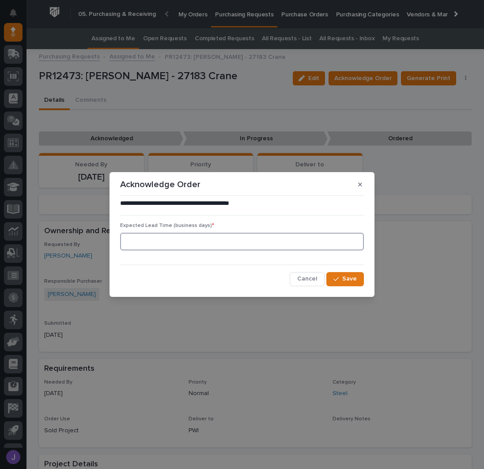
click at [238, 240] on input at bounding box center [242, 242] width 244 height 18
type input "0"
click at [360, 277] on button "Save" at bounding box center [346, 279] width 38 height 14
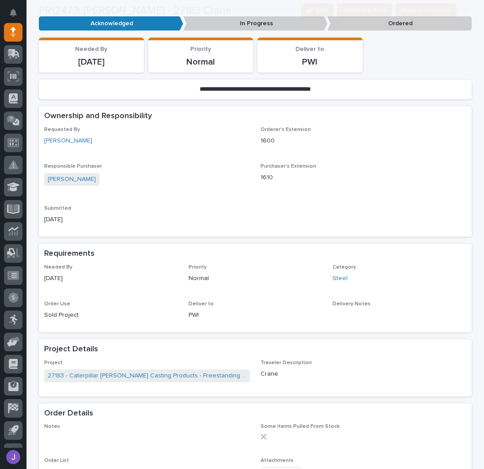
scroll to position [236, 0]
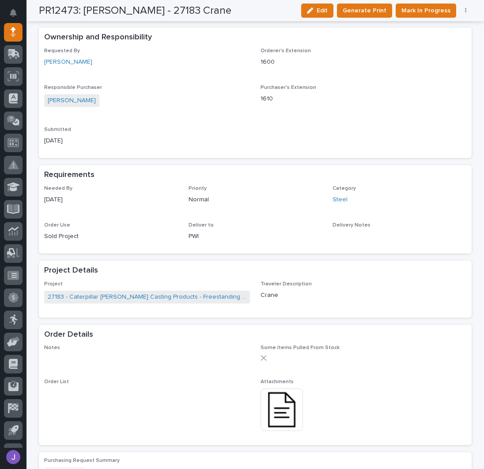
click at [289, 410] on img at bounding box center [282, 409] width 42 height 42
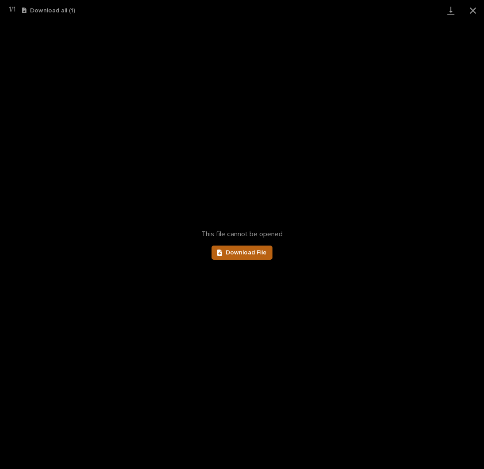
click at [236, 253] on span "Download File" at bounding box center [246, 252] width 41 height 6
click at [473, 8] on button "Close gallery" at bounding box center [473, 10] width 22 height 21
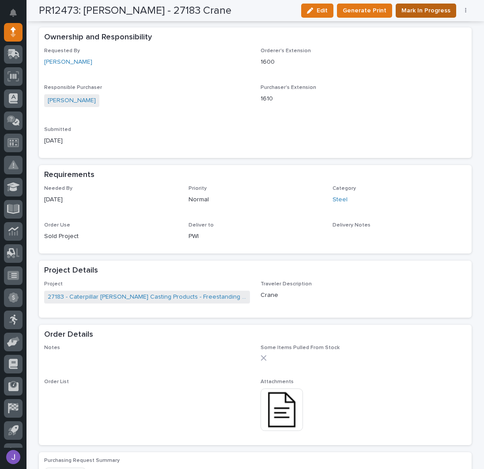
click at [424, 11] on span "Mark In Progress" at bounding box center [426, 10] width 49 height 11
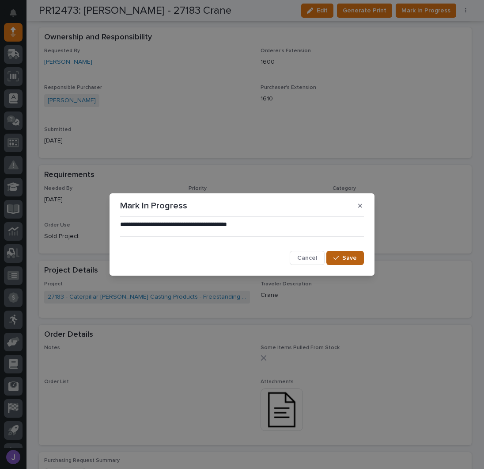
click at [333, 256] on button "Save" at bounding box center [346, 258] width 38 height 14
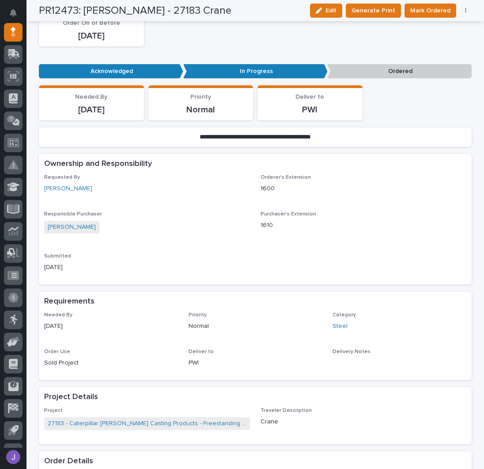
scroll to position [0, 0]
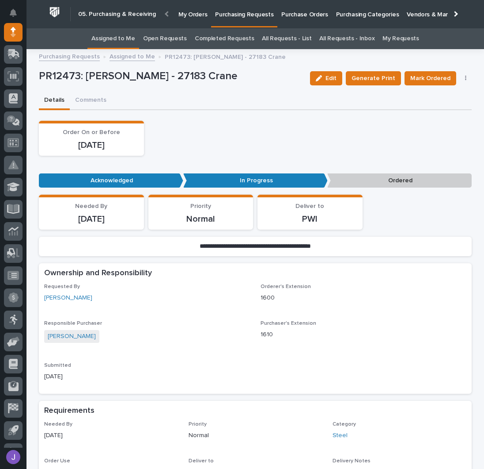
click at [121, 35] on link "Assigned to Me" at bounding box center [114, 38] width 44 height 21
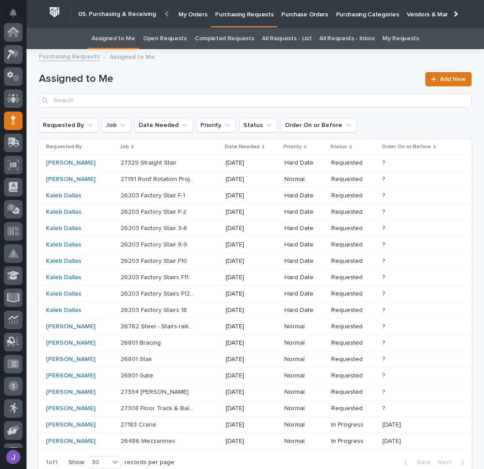
scroll to position [88, 0]
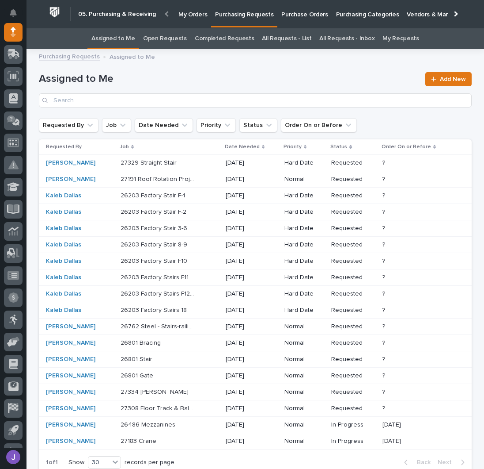
click at [190, 160] on p at bounding box center [158, 163] width 74 height 8
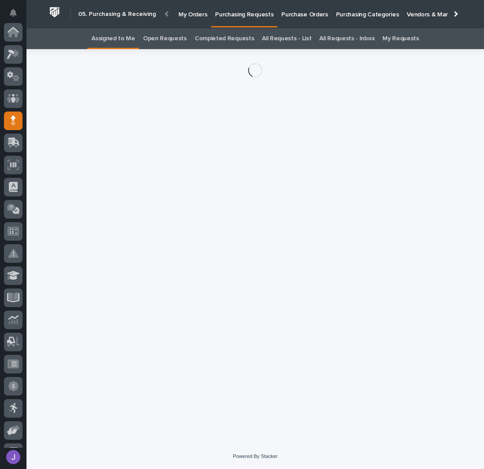
scroll to position [88, 0]
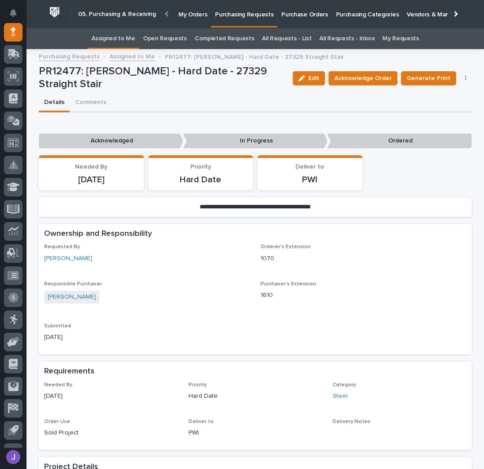
click at [346, 87] on div "Edit Acknowledge Order Generate Print Cancel Order Edit Linked PO's" at bounding box center [381, 78] width 183 height 27
click at [347, 77] on span "Acknowledge Order" at bounding box center [363, 78] width 57 height 11
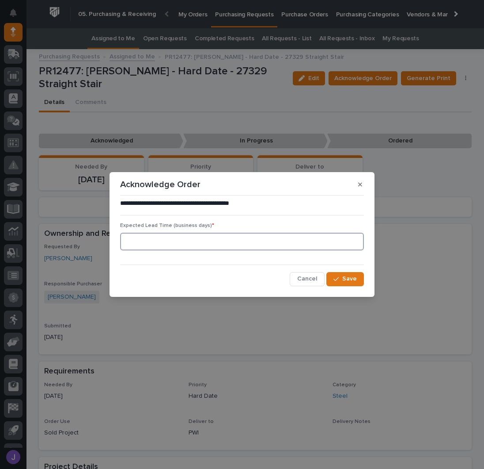
click at [152, 240] on input at bounding box center [242, 242] width 244 height 18
type input "0"
click at [353, 275] on span "Save" at bounding box center [350, 279] width 15 height 8
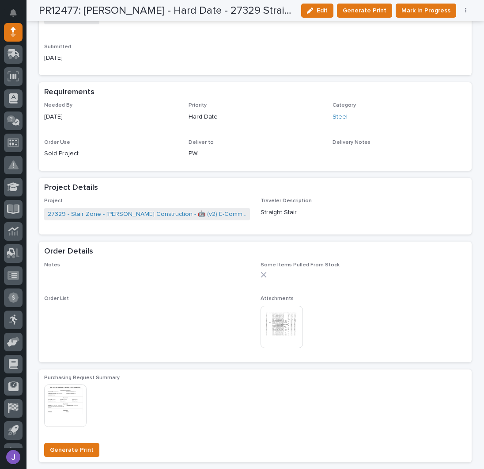
scroll to position [354, 0]
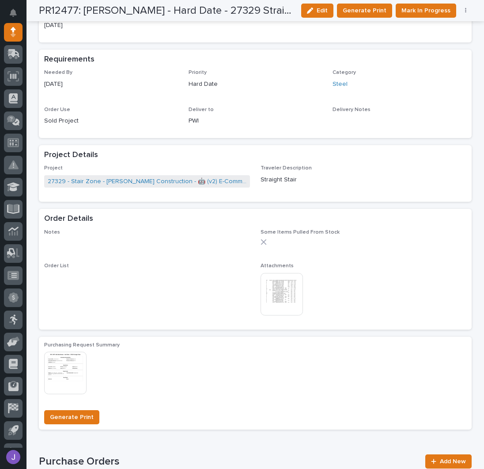
click at [281, 299] on img at bounding box center [282, 294] width 42 height 42
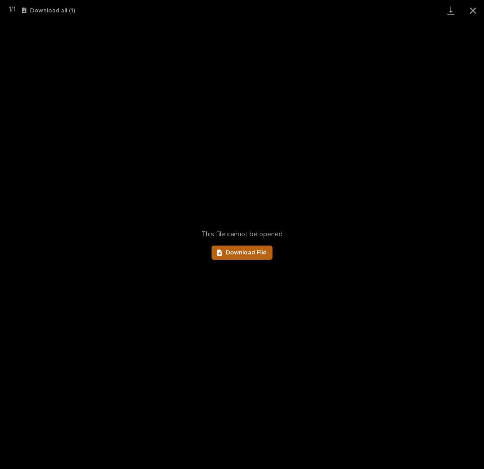
click at [249, 256] on link "Download File" at bounding box center [242, 252] width 61 height 14
click at [476, 11] on button "Close gallery" at bounding box center [473, 10] width 22 height 21
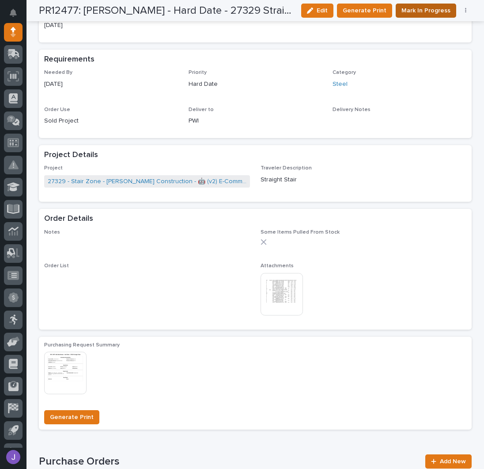
click at [417, 11] on span "Mark In Progress" at bounding box center [426, 10] width 49 height 11
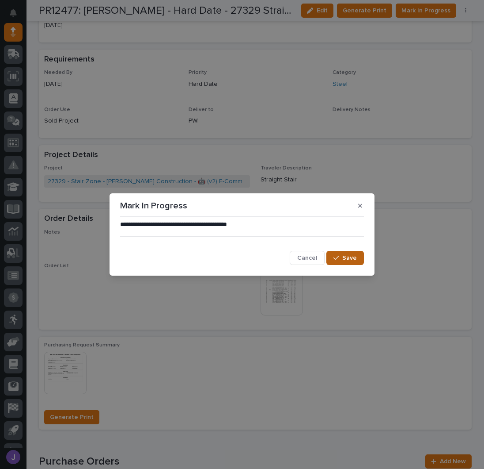
click at [351, 255] on span "Save" at bounding box center [350, 258] width 15 height 8
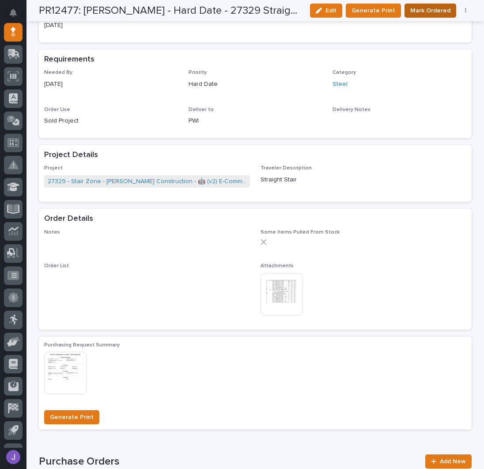
click at [413, 13] on span "Mark Ordered" at bounding box center [431, 10] width 40 height 11
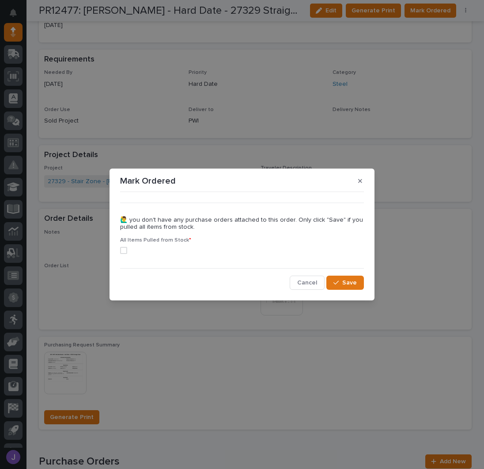
click at [121, 251] on span at bounding box center [123, 250] width 7 height 7
click at [357, 281] on button "Save" at bounding box center [346, 282] width 38 height 14
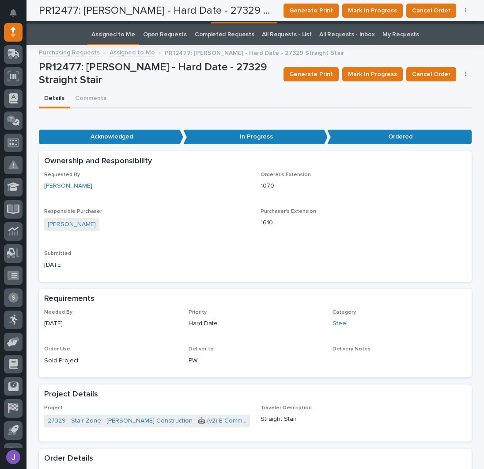
scroll to position [0, 0]
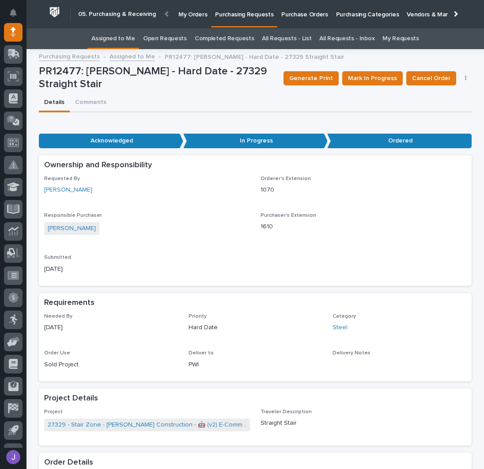
click at [128, 42] on link "Assigned to Me" at bounding box center [114, 38] width 44 height 21
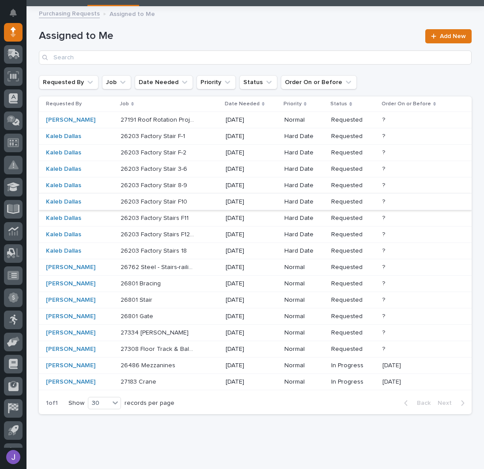
scroll to position [61, 0]
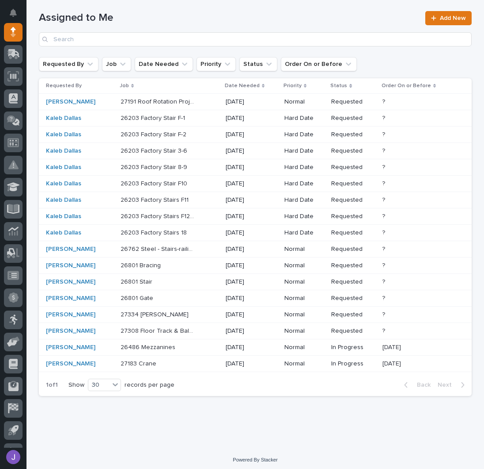
click at [181, 279] on p at bounding box center [158, 282] width 74 height 8
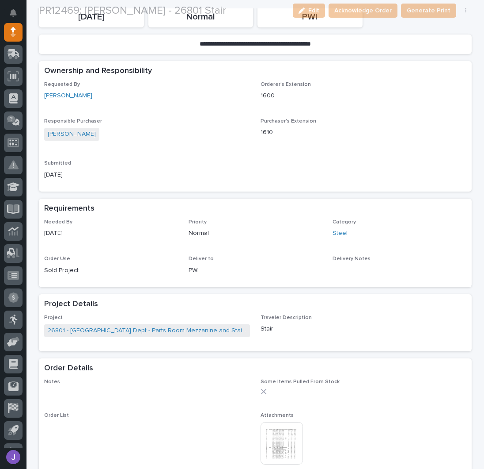
scroll to position [177, 0]
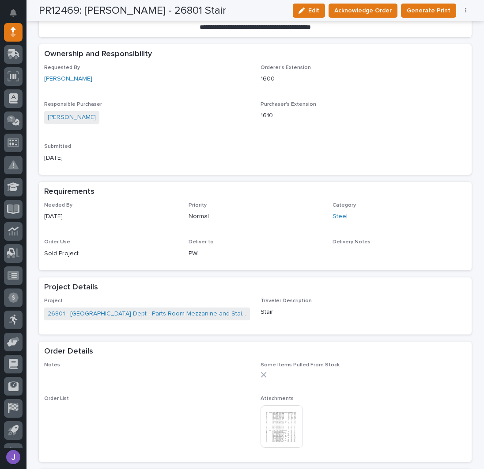
click at [282, 413] on img at bounding box center [282, 426] width 42 height 42
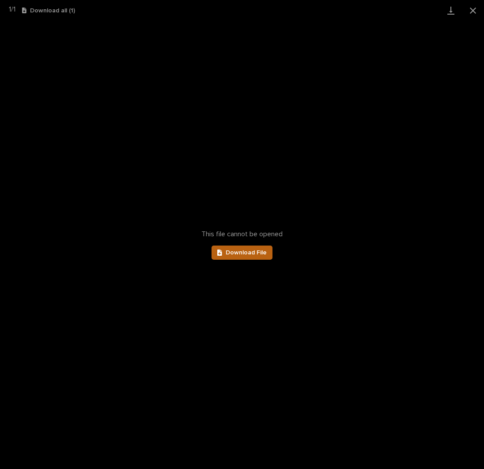
click at [243, 255] on span "Download File" at bounding box center [246, 252] width 41 height 6
click at [471, 9] on button "Close gallery" at bounding box center [473, 10] width 22 height 21
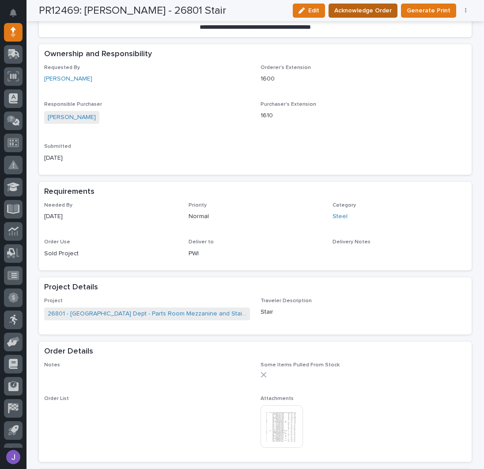
click at [363, 11] on span "Acknowledge Order" at bounding box center [363, 10] width 57 height 11
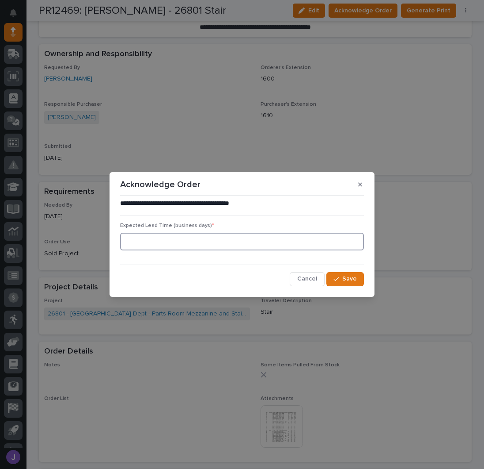
click at [191, 244] on input at bounding box center [242, 242] width 244 height 18
type input "0"
click at [342, 279] on div "button" at bounding box center [338, 279] width 9 height 6
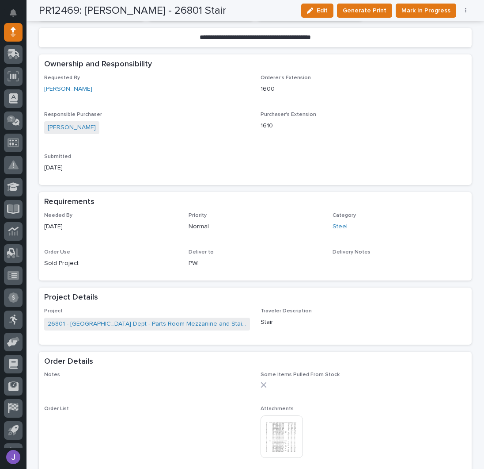
click at [413, 2] on div "PR12469: [PERSON_NAME] - 26801 Stair Edit Generate Print Mark In Progress Cance…" at bounding box center [255, 10] width 433 height 21
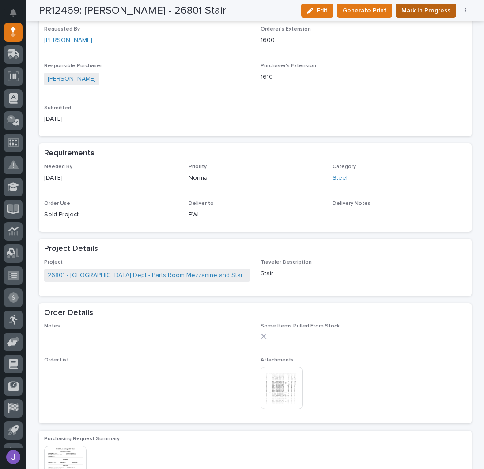
click at [422, 15] on span "Mark In Progress" at bounding box center [426, 10] width 49 height 11
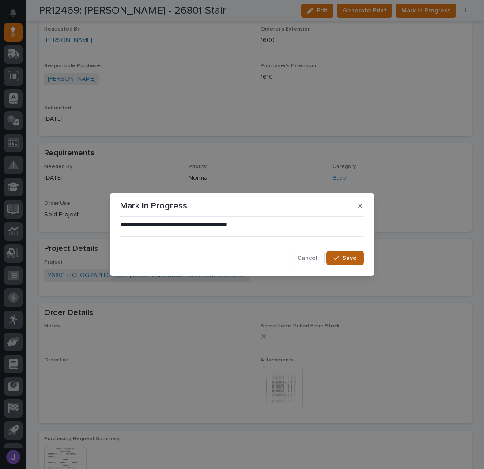
click at [347, 255] on span "Save" at bounding box center [350, 258] width 15 height 8
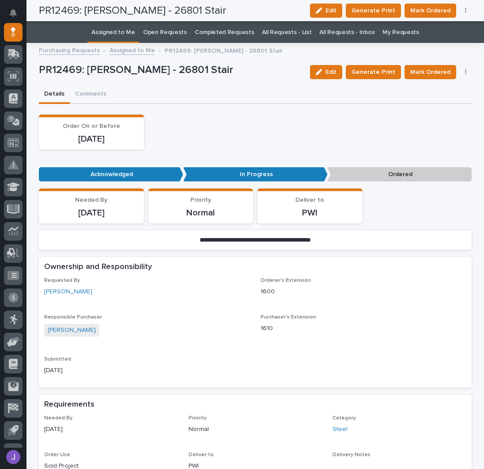
scroll to position [0, 0]
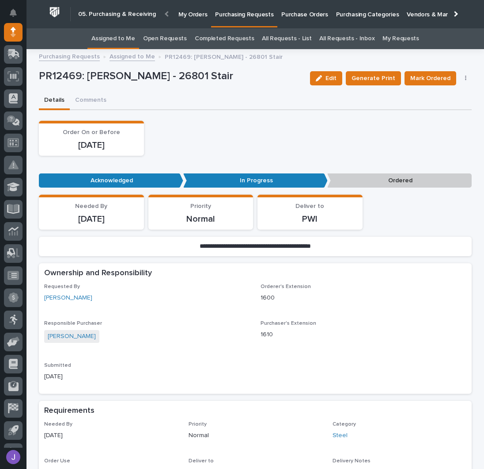
click at [124, 37] on link "Assigned to Me" at bounding box center [114, 38] width 44 height 21
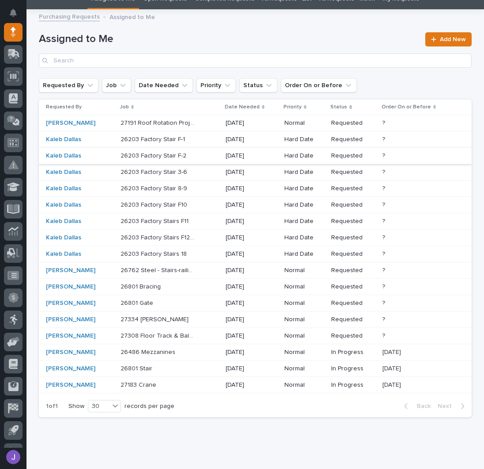
scroll to position [61, 0]
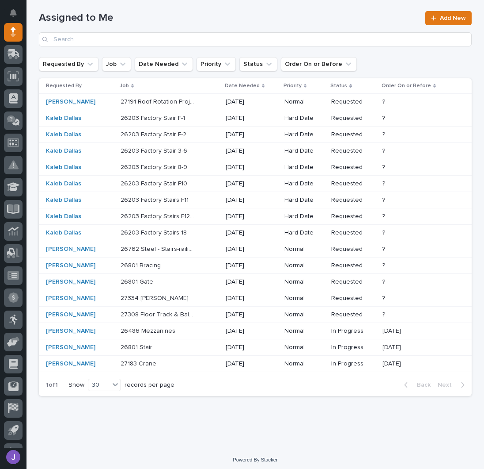
click at [166, 267] on div "26801 Bracing 26801 Bracing" at bounding box center [170, 265] width 98 height 15
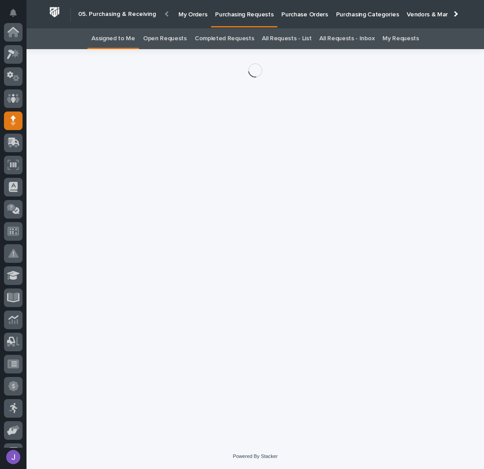
scroll to position [88, 0]
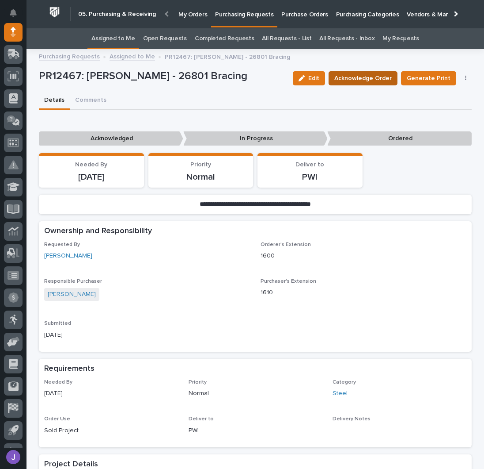
click at [377, 74] on span "Acknowledge Order" at bounding box center [363, 78] width 57 height 11
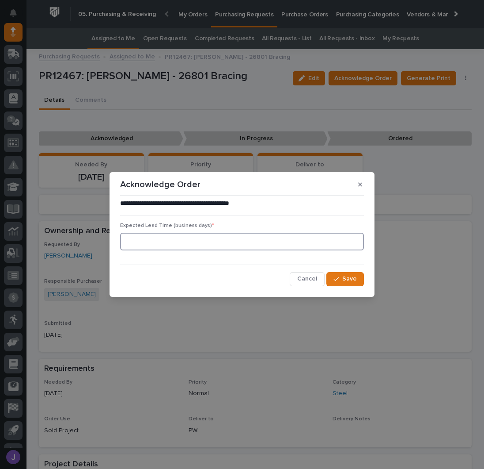
click at [232, 241] on input at bounding box center [242, 242] width 244 height 18
type input "0"
click at [347, 276] on span "Save" at bounding box center [350, 279] width 15 height 8
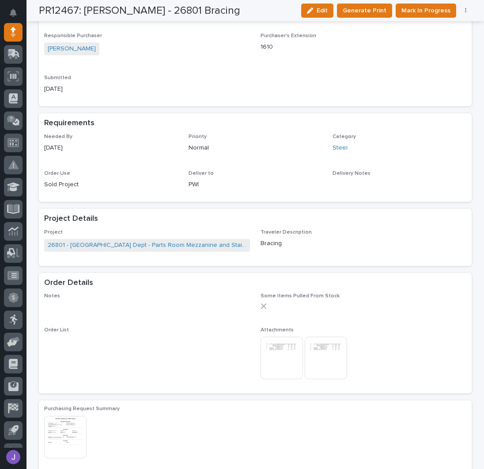
scroll to position [354, 0]
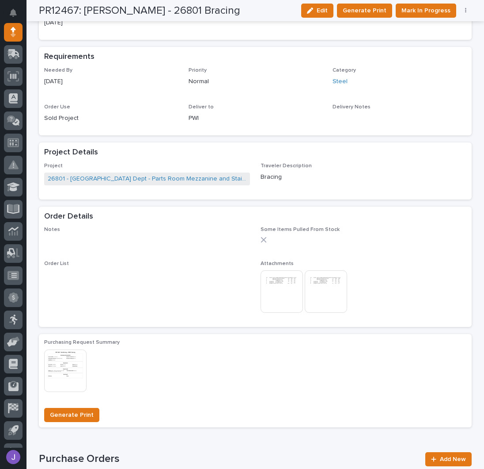
click at [280, 302] on img at bounding box center [282, 291] width 42 height 42
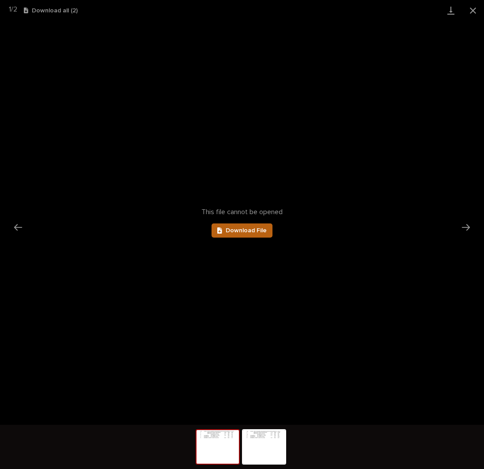
click at [241, 228] on span "Download File" at bounding box center [246, 230] width 41 height 6
click at [271, 454] on img at bounding box center [264, 447] width 42 height 34
click at [262, 234] on link "Download File" at bounding box center [242, 230] width 61 height 14
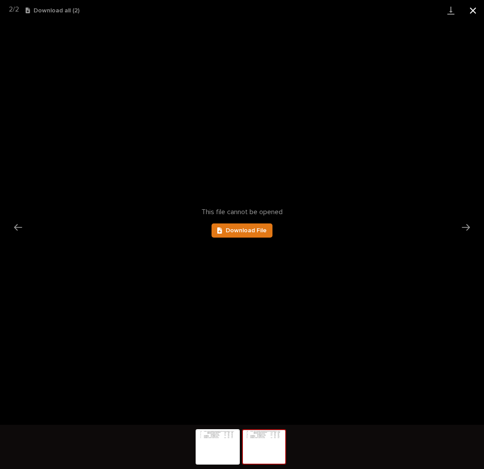
click at [469, 11] on button "Close gallery" at bounding box center [473, 10] width 22 height 21
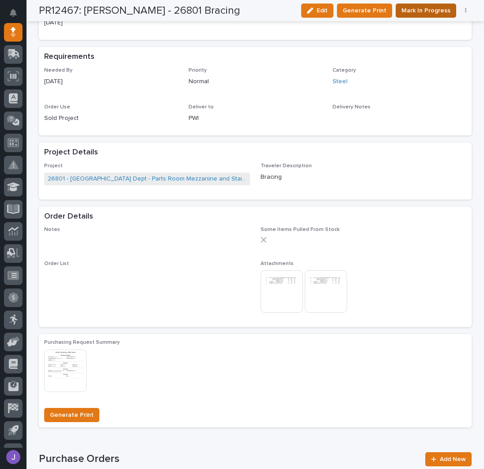
click at [434, 10] on span "Mark In Progress" at bounding box center [426, 10] width 49 height 11
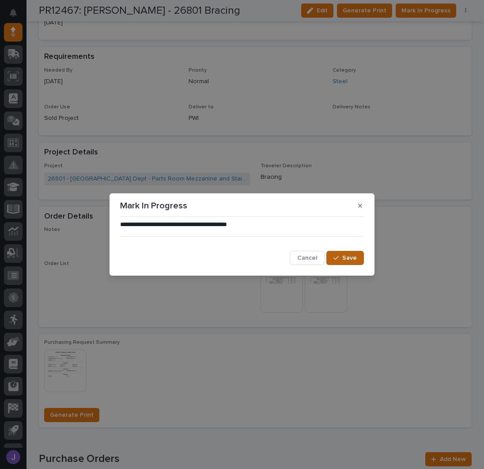
click at [350, 257] on span "Save" at bounding box center [350, 258] width 15 height 8
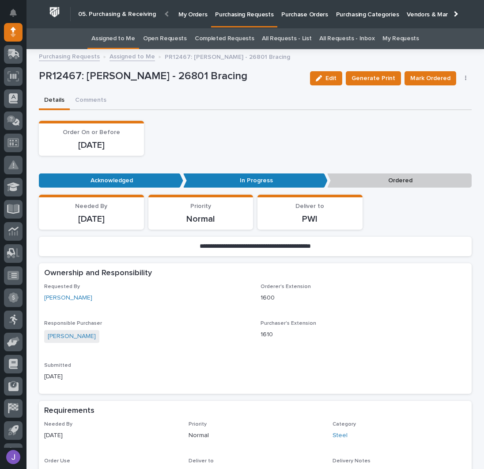
click at [108, 40] on link "Assigned to Me" at bounding box center [114, 38] width 44 height 21
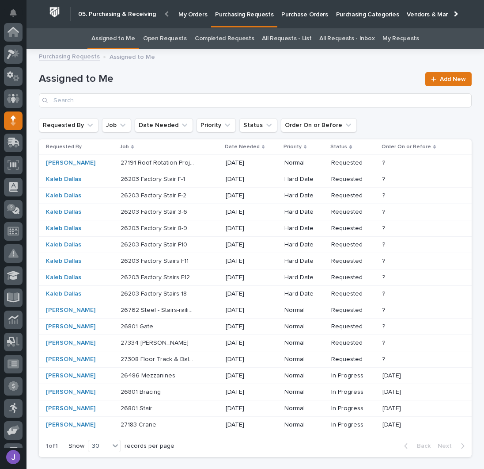
drag, startPoint x: 163, startPoint y: 78, endPoint x: 163, endPoint y: 64, distance: 14.1
click at [163, 78] on h1 "Assigned to Me" at bounding box center [229, 78] width 381 height 13
click at [14, 96] on icon at bounding box center [13, 98] width 13 height 10
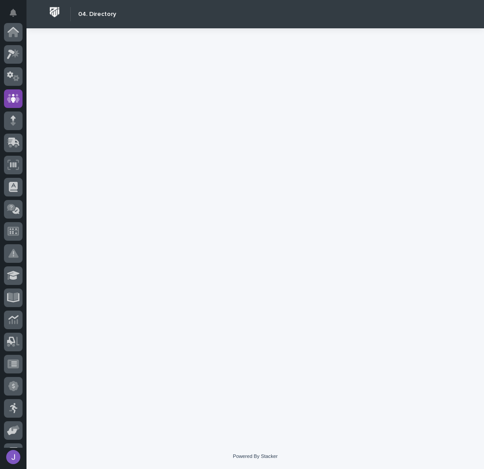
scroll to position [66, 0]
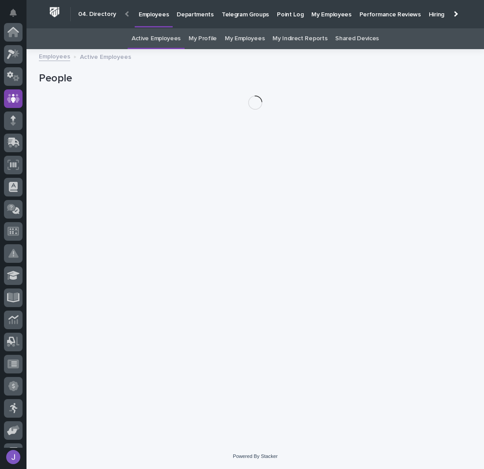
scroll to position [66, 0]
click at [202, 37] on link "My Profile" at bounding box center [203, 38] width 28 height 21
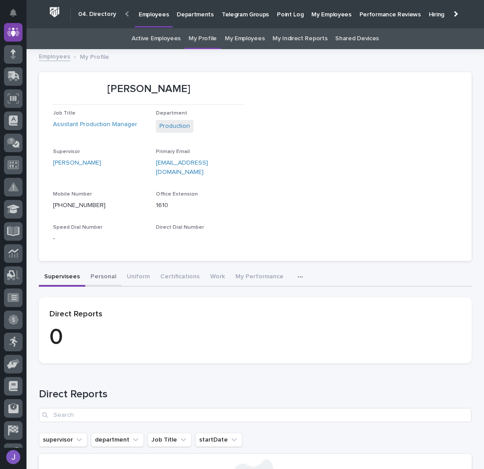
click at [102, 268] on button "Personal" at bounding box center [103, 277] width 36 height 19
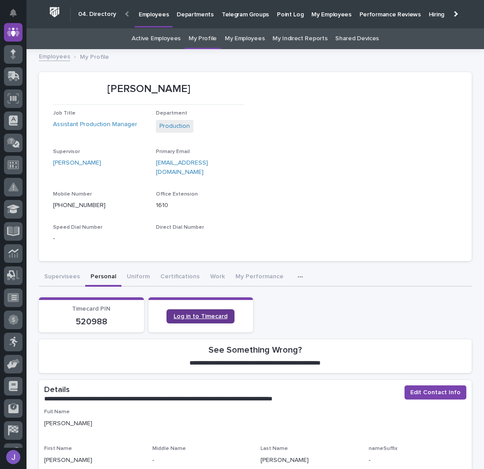
click at [195, 313] on span "Log in to Timecard" at bounding box center [201, 316] width 54 height 6
click at [14, 49] on icon at bounding box center [13, 54] width 5 height 10
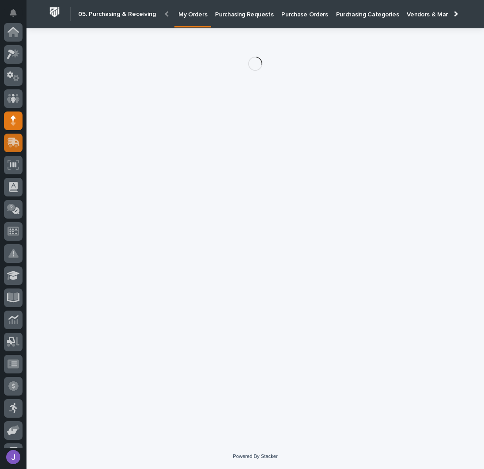
scroll to position [88, 0]
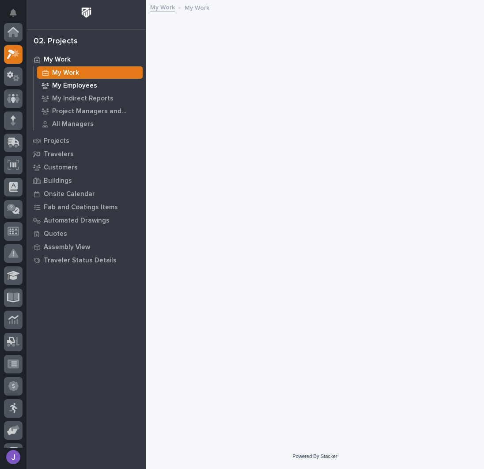
scroll to position [22, 0]
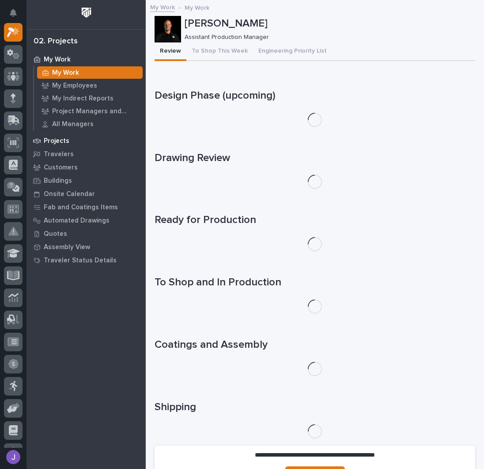
click at [54, 137] on p "Projects" at bounding box center [57, 141] width 26 height 8
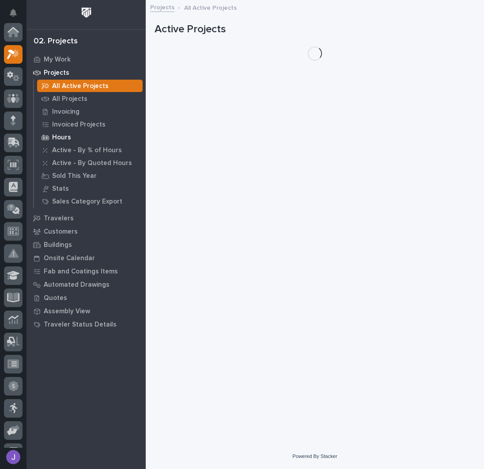
scroll to position [22, 0]
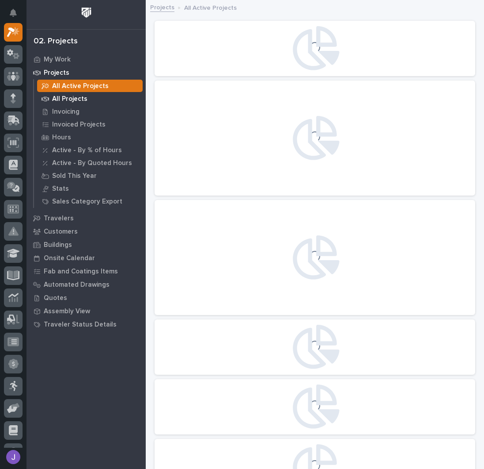
click at [67, 99] on p "All Projects" at bounding box center [69, 99] width 35 height 8
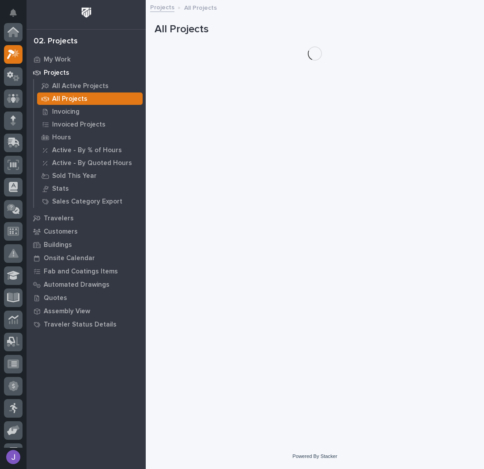
scroll to position [22, 0]
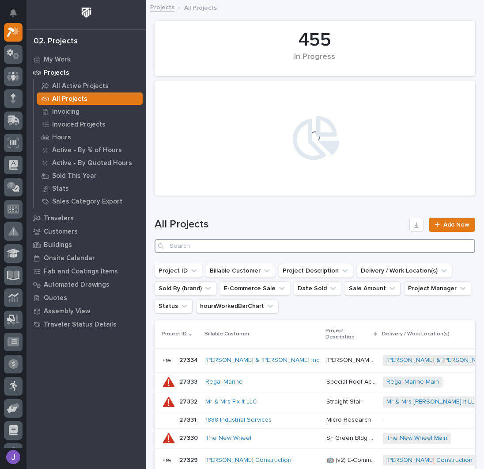
click at [206, 242] on input "Search" at bounding box center [315, 246] width 321 height 14
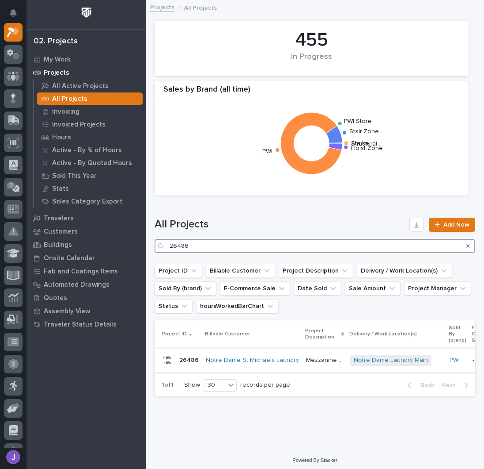
type input "26486"
click at [313, 361] on p "Mezzanine Components" at bounding box center [325, 359] width 39 height 9
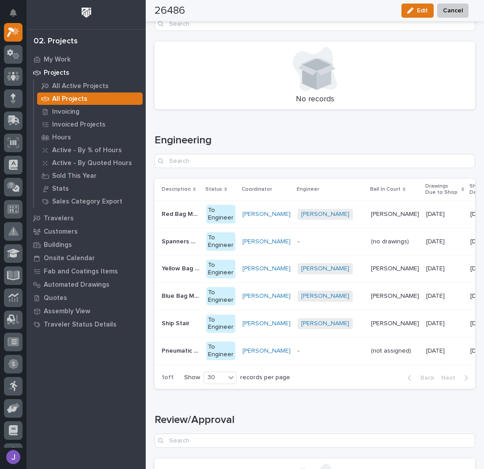
scroll to position [1058, 0]
